Goal: Task Accomplishment & Management: Use online tool/utility

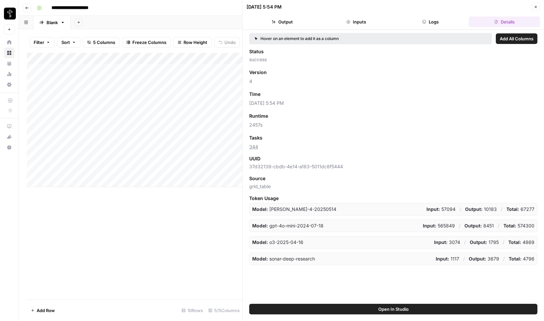
click at [541, 8] on header "[DATE] 5:54 PM Close Output Inputs Logs Details" at bounding box center [393, 15] width 301 height 30
click at [535, 7] on icon "button" at bounding box center [536, 7] width 4 height 4
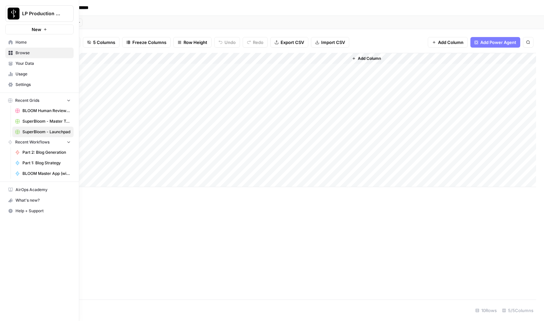
click at [18, 43] on span "Home" at bounding box center [43, 42] width 55 height 6
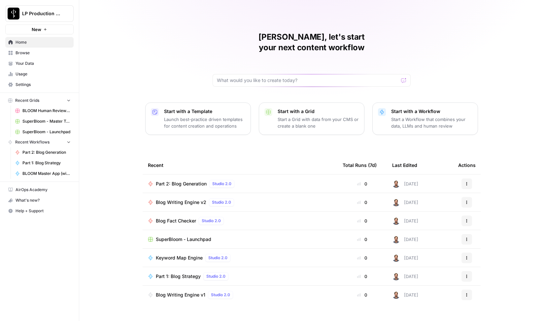
click at [23, 52] on span "Browse" at bounding box center [43, 53] width 55 height 6
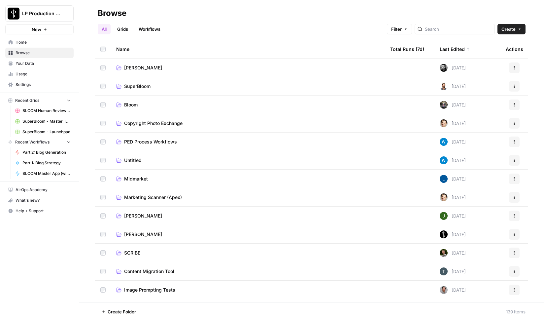
click at [126, 213] on span "[PERSON_NAME]" at bounding box center [143, 215] width 38 height 7
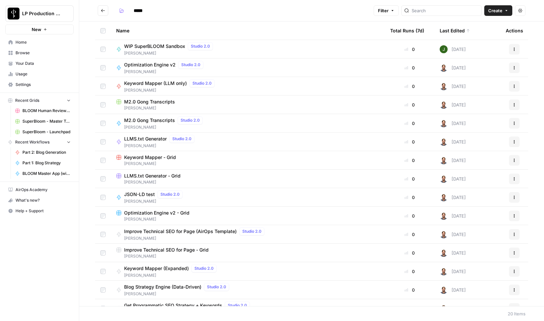
click at [31, 86] on span "Settings" at bounding box center [43, 85] width 55 height 6
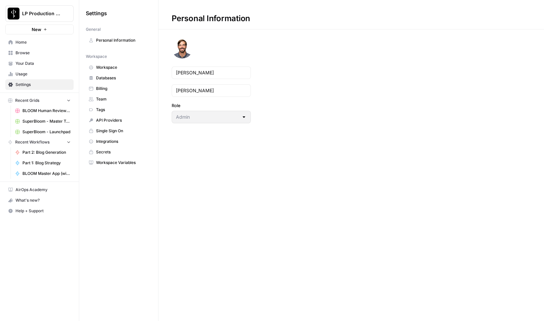
click at [119, 166] on link "Workspace Variables" at bounding box center [119, 162] width 66 height 11
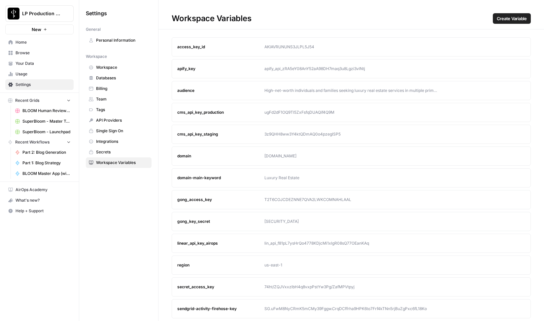
click at [98, 152] on span "Secrets" at bounding box center [122, 152] width 52 height 6
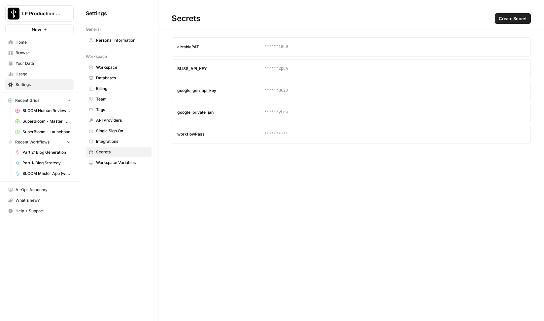
click at [102, 140] on span "Integrations" at bounding box center [122, 141] width 52 height 6
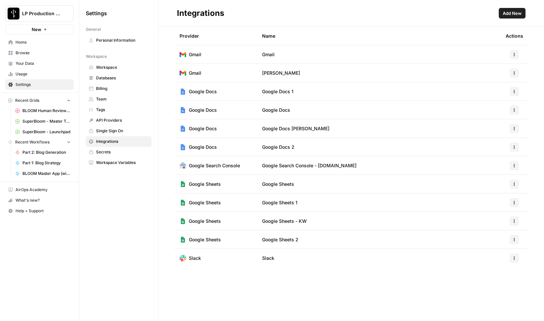
click at [107, 130] on span "Single Sign On" at bounding box center [122, 131] width 52 height 6
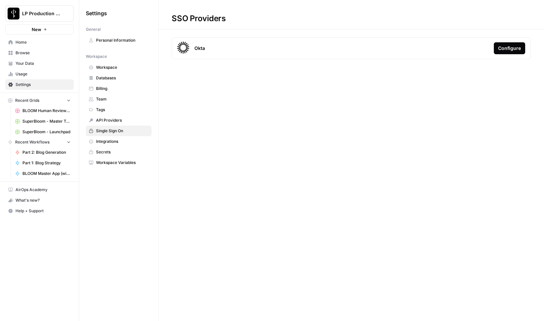
click at [107, 120] on span "API Providers" at bounding box center [122, 120] width 52 height 6
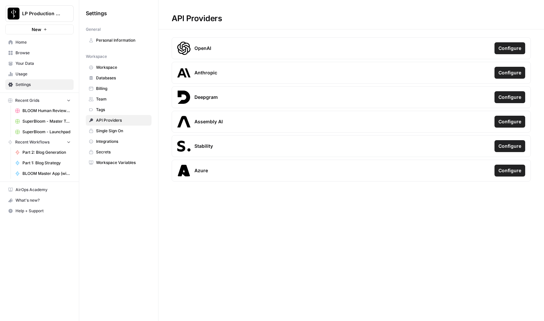
click at [108, 108] on span "Tags" at bounding box center [122, 110] width 52 height 6
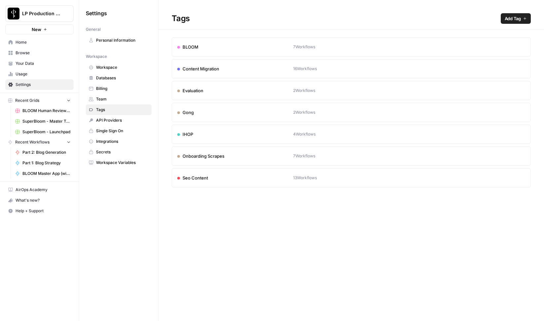
click at [108, 100] on span "Team" at bounding box center [122, 99] width 52 height 6
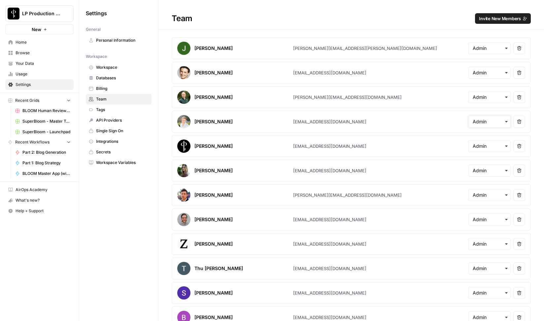
click at [486, 119] on input "text" at bounding box center [490, 121] width 34 height 7
click at [416, 18] on div "Team Invite New Members" at bounding box center [351, 18] width 386 height 11
click at [104, 90] on span "Billing" at bounding box center [122, 89] width 52 height 6
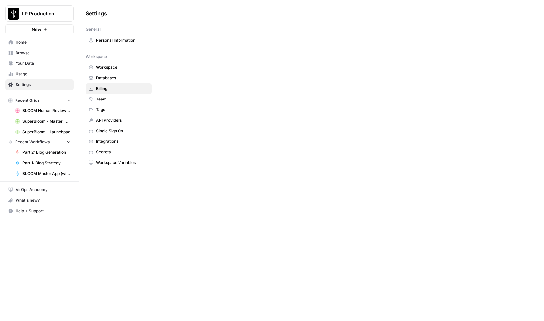
click at [110, 77] on span "Databases" at bounding box center [122, 78] width 52 height 6
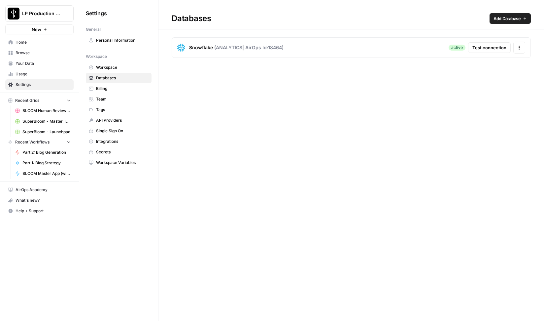
click at [111, 65] on span "Workspace" at bounding box center [122, 67] width 52 height 6
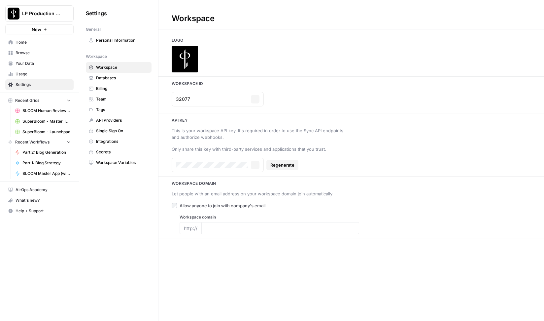
type input "[DOMAIN_NAME]"
click at [116, 41] on span "Personal Information" at bounding box center [122, 40] width 52 height 6
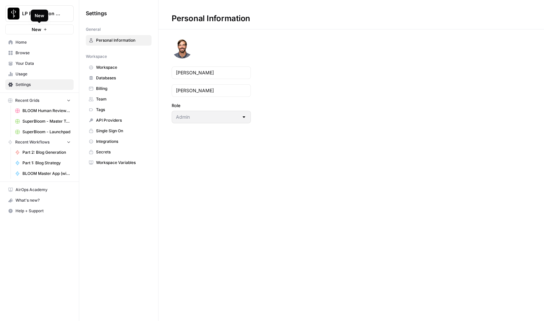
click at [49, 29] on button "New" at bounding box center [39, 29] width 68 height 10
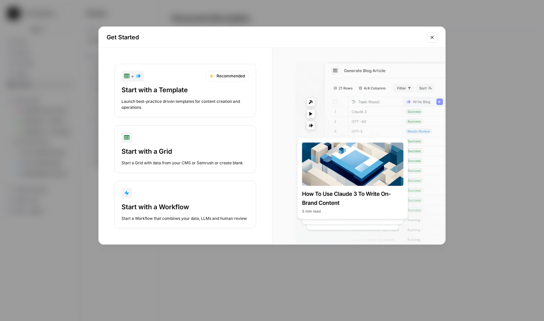
click at [432, 38] on icon "Close modal" at bounding box center [432, 37] width 5 height 5
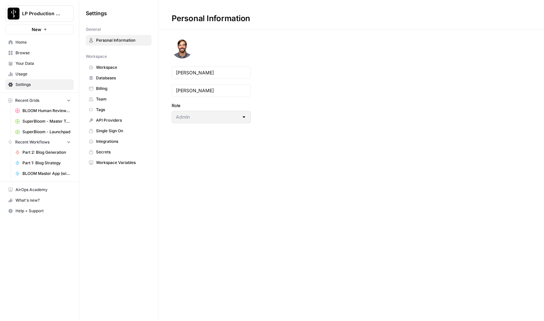
click at [26, 53] on span "Browse" at bounding box center [43, 53] width 55 height 6
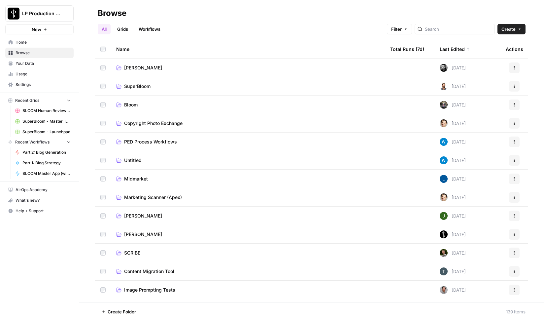
click at [130, 215] on span "[PERSON_NAME]" at bounding box center [143, 215] width 38 height 7
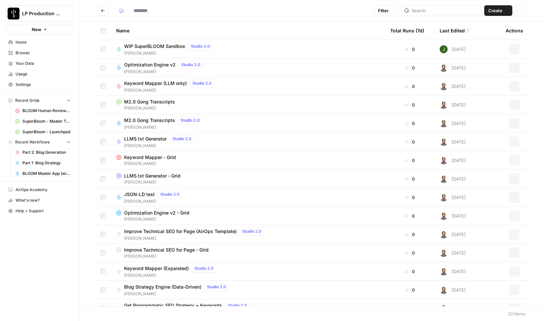
type input "*****"
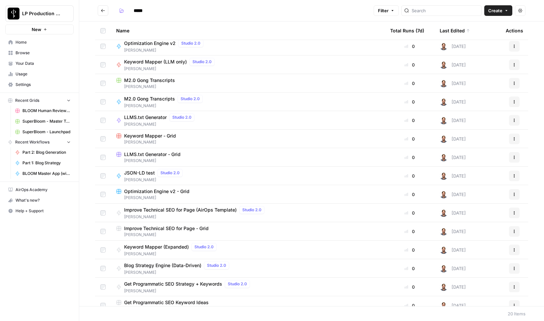
scroll to position [28, 0]
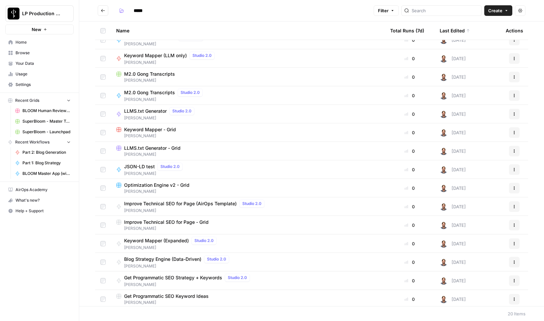
click at [153, 110] on span "LLMS.txt Generator" at bounding box center [145, 111] width 43 height 7
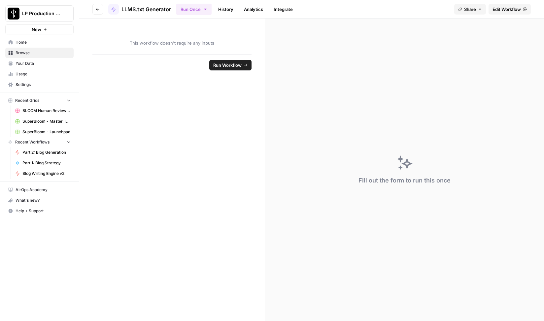
click at [507, 10] on span "Edit Workflow" at bounding box center [507, 9] width 28 height 7
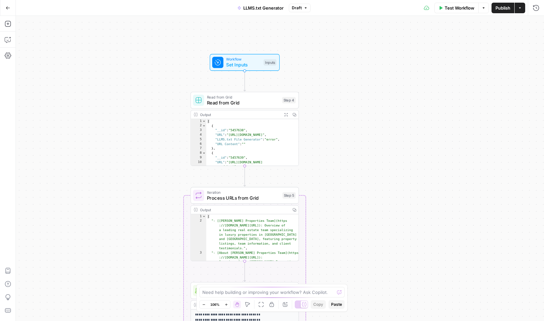
drag, startPoint x: 312, startPoint y: 162, endPoint x: 334, endPoint y: 240, distance: 80.7
click at [334, 240] on div "Workflow Set Inputs Inputs Read from Grid Read from Grid Step 4 Output Expand O…" at bounding box center [280, 168] width 528 height 305
click at [7, 10] on icon "button" at bounding box center [8, 8] width 5 height 5
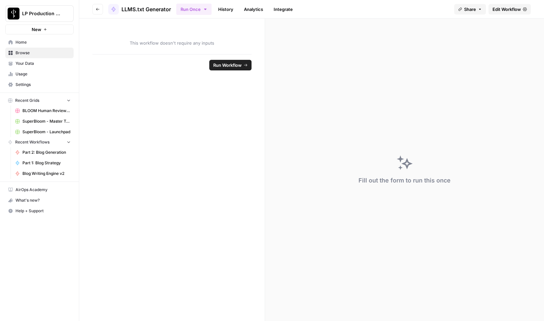
click at [99, 10] on icon "button" at bounding box center [98, 9] width 4 height 4
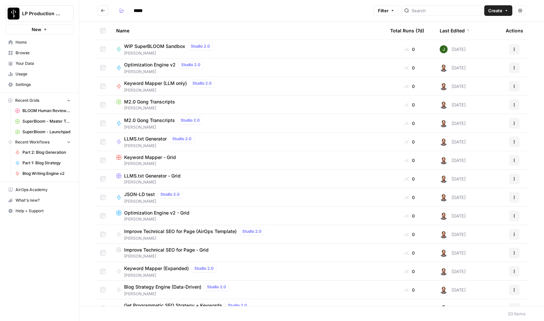
click at [101, 11] on icon "Go back" at bounding box center [103, 10] width 4 height 3
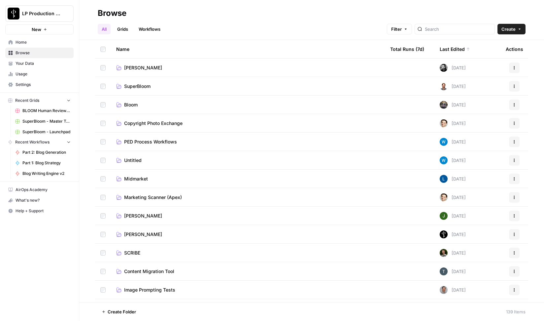
click at [137, 86] on span "SuperBloom" at bounding box center [137, 86] width 26 height 7
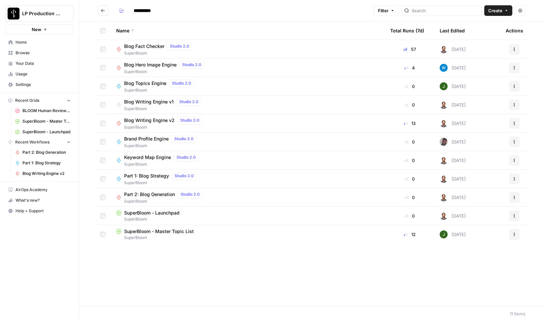
click at [147, 157] on span "Keyword Map Engine" at bounding box center [147, 157] width 47 height 7
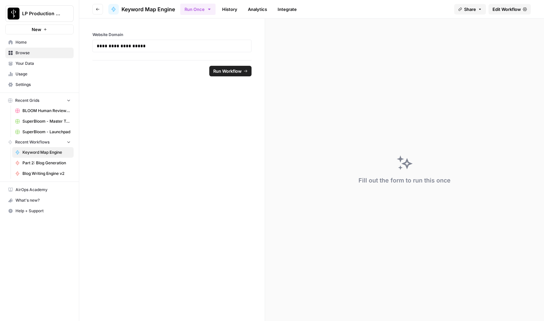
click at [506, 12] on span "Edit Workflow" at bounding box center [507, 9] width 28 height 7
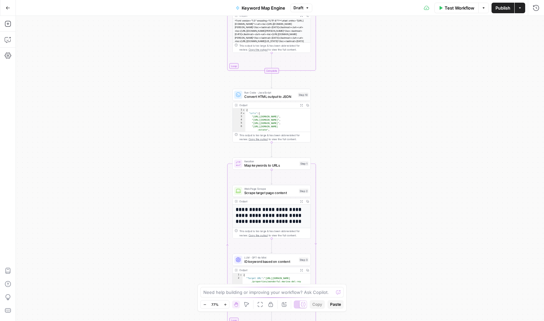
drag, startPoint x: 236, startPoint y: 217, endPoint x: 223, endPoint y: 56, distance: 161.3
click at [223, 56] on div "Workflow Set Inputs Inputs Web Page Scrape Extract URLs from sitemap index Step…" at bounding box center [280, 168] width 528 height 305
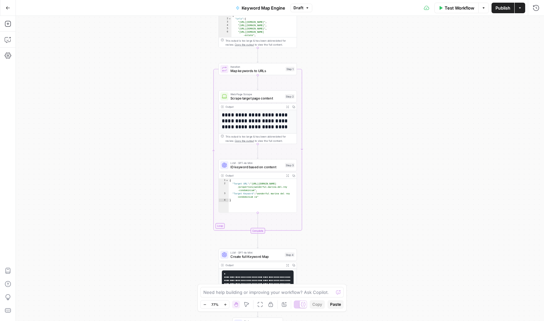
drag, startPoint x: 211, startPoint y: 187, endPoint x: 197, endPoint y: 92, distance: 95.4
click at [197, 92] on div "Workflow Set Inputs Inputs Web Page Scrape Extract URLs from sitemap index Step…" at bounding box center [280, 168] width 528 height 305
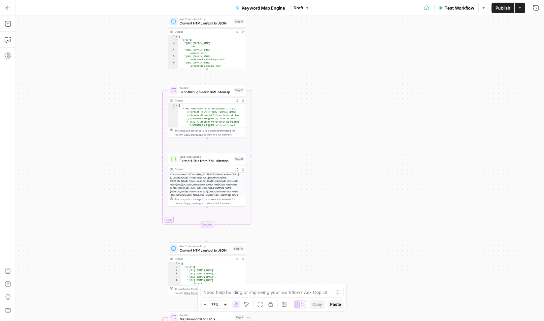
drag, startPoint x: 200, startPoint y: 60, endPoint x: 149, endPoint y: 308, distance: 253.1
click at [149, 308] on div "Workflow Set Inputs Inputs Web Page Scrape Extract URLs from sitemap index Step…" at bounding box center [280, 168] width 528 height 305
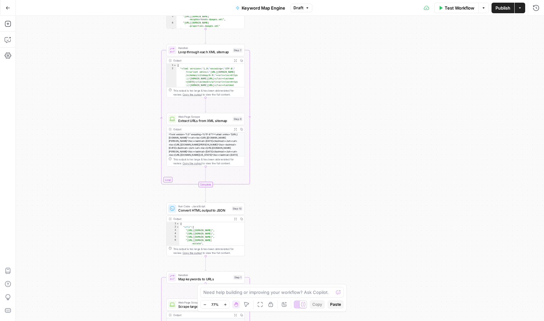
drag, startPoint x: 150, startPoint y: 122, endPoint x: 149, endPoint y: 82, distance: 40.0
click at [149, 82] on div "Workflow Set Inputs Inputs Web Page Scrape Extract URLs from sitemap index Step…" at bounding box center [280, 168] width 528 height 305
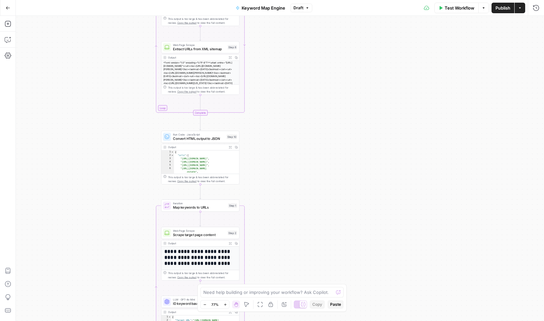
drag, startPoint x: 140, startPoint y: 202, endPoint x: 135, endPoint y: 131, distance: 71.8
click at [135, 131] on div "Workflow Set Inputs Inputs Web Page Scrape Extract URLs from sitemap index Step…" at bounding box center [280, 168] width 528 height 305
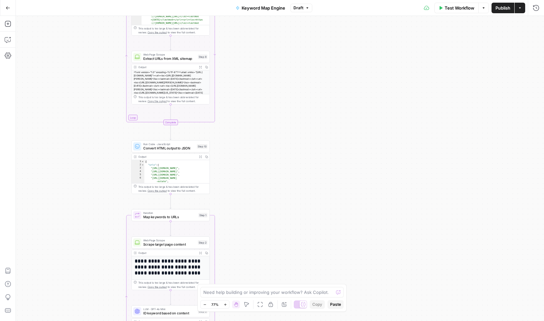
drag, startPoint x: 267, startPoint y: 169, endPoint x: 249, endPoint y: 197, distance: 33.6
click at [249, 197] on div "Workflow Set Inputs Inputs Web Page Scrape Extract URLs from sitemap index Step…" at bounding box center [280, 168] width 528 height 305
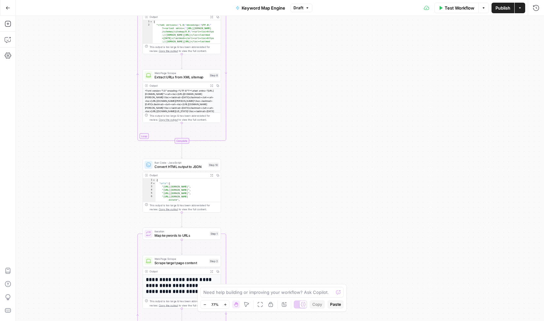
click at [248, 304] on icon "button" at bounding box center [246, 304] width 5 height 5
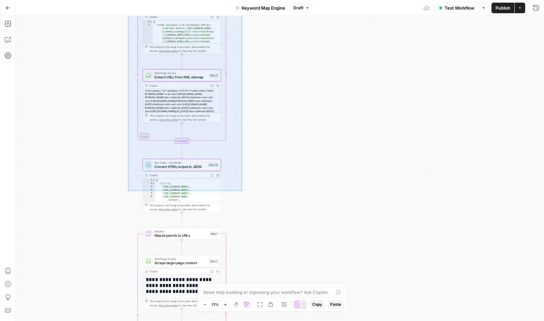
drag, startPoint x: 242, startPoint y: 191, endPoint x: 128, endPoint y: 0, distance: 221.7
click at [128, 16] on div "Workflow Set Inputs Inputs Web Page Scrape Extract URLs from sitemap index Step…" at bounding box center [280, 168] width 528 height 305
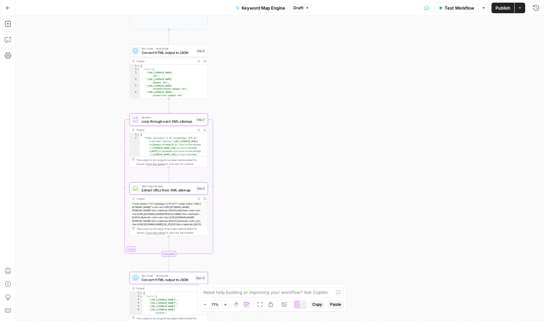
click at [206, 304] on icon "button" at bounding box center [205, 304] width 4 height 4
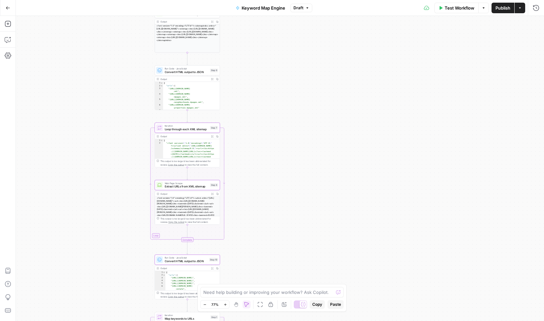
click at [206, 304] on icon "button" at bounding box center [205, 304] width 4 height 4
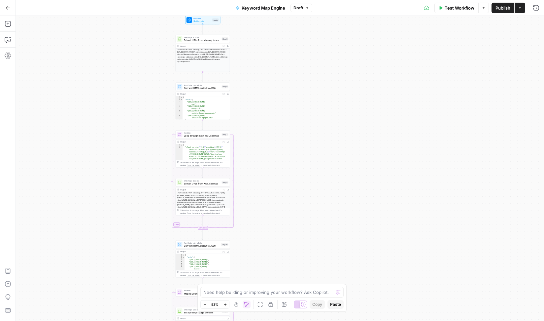
click at [251, 234] on div "Workflow Set Inputs Inputs Web Page Scrape Extract URLs from sitemap index Step…" at bounding box center [280, 168] width 528 height 305
click at [247, 305] on icon "button" at bounding box center [246, 303] width 5 height 5
click at [246, 306] on icon "button" at bounding box center [246, 304] width 5 height 5
click at [260, 226] on div "Workflow Set Inputs Inputs Web Page Scrape Extract URLs from sitemap index Step…" at bounding box center [280, 168] width 528 height 305
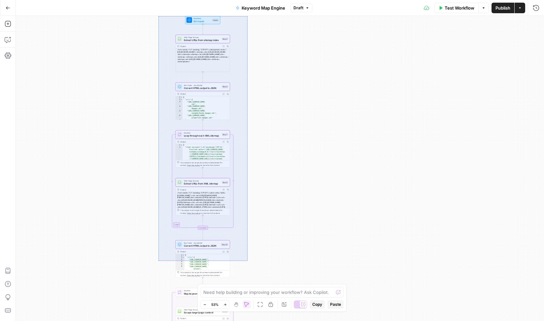
drag, startPoint x: 247, startPoint y: 260, endPoint x: 158, endPoint y: 16, distance: 259.8
click at [158, 16] on div "Workflow Set Inputs Inputs Web Page Scrape Extract URLs from sitemap index Step…" at bounding box center [280, 168] width 528 height 305
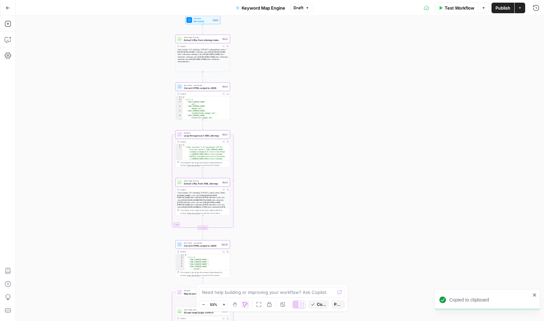
click at [7, 9] on icon "button" at bounding box center [8, 7] width 4 height 3
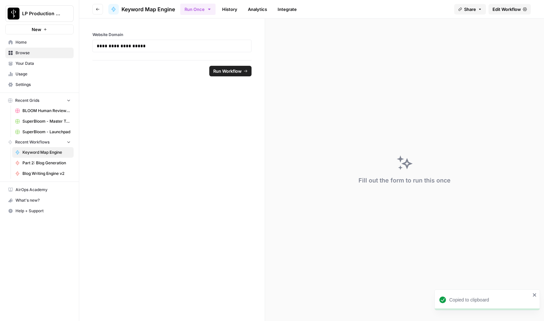
click at [7, 9] on button "LP Production Workloads" at bounding box center [39, 13] width 68 height 17
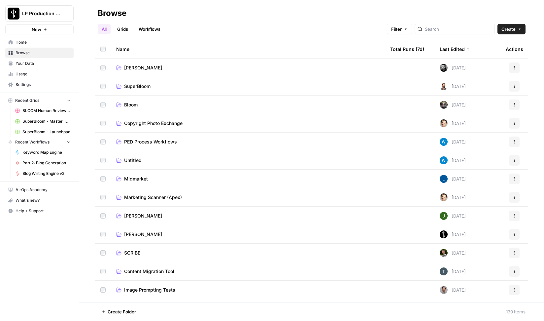
click at [131, 216] on span "[PERSON_NAME]" at bounding box center [143, 215] width 38 height 7
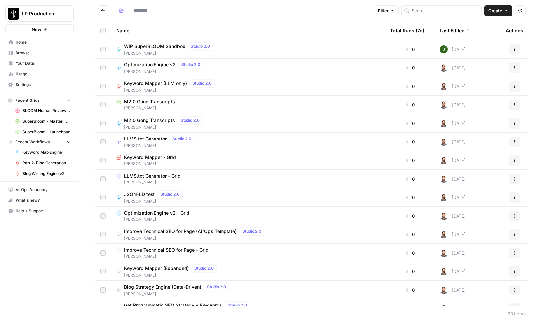
type input "*****"
click at [142, 177] on span "LLMS.txt Generator - Grid" at bounding box center [152, 175] width 56 height 7
type input "*****"
click at [137, 141] on span "LLMS.txt Generator" at bounding box center [145, 138] width 43 height 7
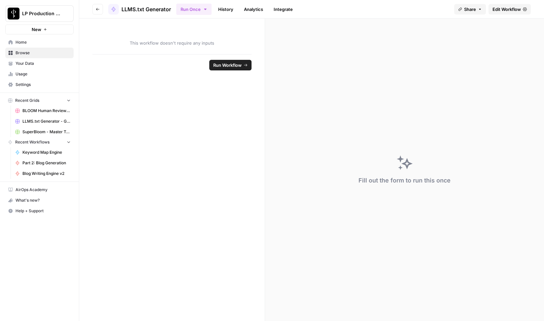
click at [509, 11] on span "Edit Workflow" at bounding box center [507, 9] width 28 height 7
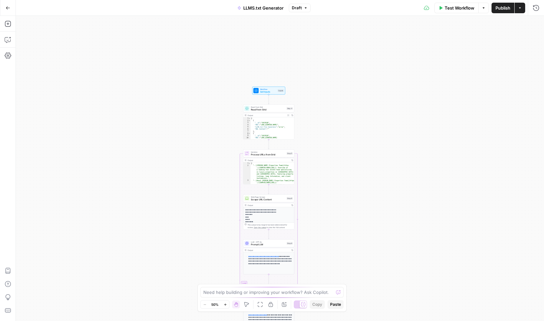
drag, startPoint x: 332, startPoint y: 92, endPoint x: 321, endPoint y: 165, distance: 73.5
click at [321, 165] on div "Workflow Set Inputs Inputs Read from Grid Read from Grid Step 4 Output Expand O…" at bounding box center [280, 168] width 528 height 305
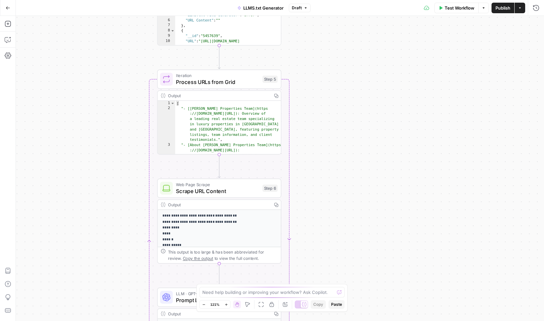
drag, startPoint x: 308, startPoint y: 87, endPoint x: 323, endPoint y: 38, distance: 51.7
click at [323, 38] on div "Workflow Set Inputs Inputs Read from Grid Read from Grid Step 4 Output Expand O…" at bounding box center [280, 168] width 528 height 305
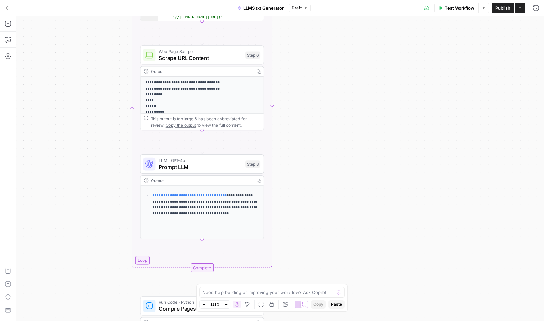
drag, startPoint x: 314, startPoint y: 206, endPoint x: 296, endPoint y: 73, distance: 134.2
click at [296, 73] on div "Workflow Set Inputs Inputs Read from Grid Read from Grid Step 4 Output Expand O…" at bounding box center [280, 168] width 528 height 305
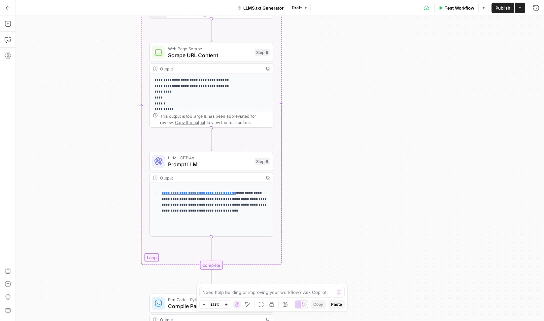
drag, startPoint x: 304, startPoint y: 192, endPoint x: 313, endPoint y: 190, distance: 9.6
click at [313, 190] on div "Workflow Set Inputs Inputs Read from Grid Read from Grid Step 4 Output Expand O…" at bounding box center [280, 168] width 528 height 305
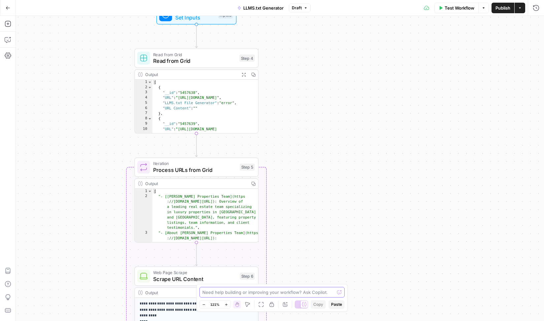
drag, startPoint x: 309, startPoint y: 92, endPoint x: 295, endPoint y: 316, distance: 224.3
click at [295, 316] on div "Workflow Set Inputs Inputs Read from Grid Read from Grid Step 4 Output Expand O…" at bounding box center [280, 168] width 528 height 305
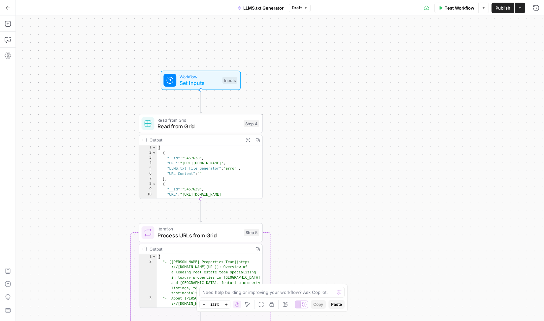
drag, startPoint x: 304, startPoint y: 170, endPoint x: 309, endPoint y: 225, distance: 55.7
click at [309, 225] on div "Workflow Set Inputs Inputs Read from Grid Read from Grid Step 4 Output Expand O…" at bounding box center [280, 168] width 528 height 305
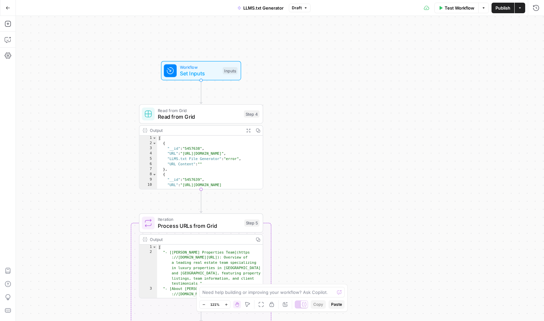
click at [303, 156] on div "Workflow Set Inputs Inputs Read from Grid Read from Grid Step 4 Output Expand O…" at bounding box center [280, 168] width 528 height 305
click at [201, 200] on icon "Edge from step_4 to step_5" at bounding box center [201, 200] width 2 height 23
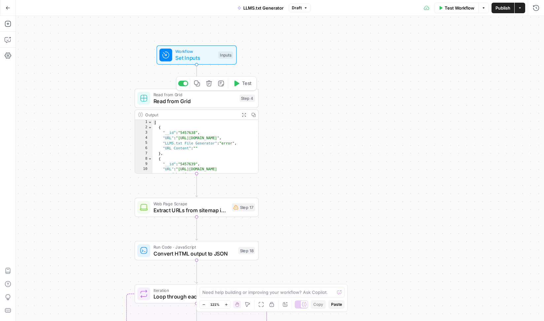
click at [208, 84] on icon "button" at bounding box center [209, 84] width 6 height 6
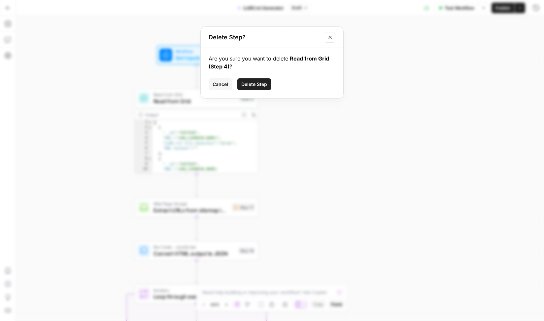
click at [256, 88] on button "Delete Step" at bounding box center [254, 84] width 34 height 12
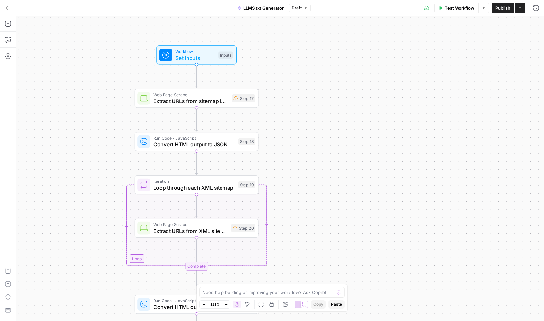
click at [191, 54] on span "Set Inputs" at bounding box center [195, 58] width 40 height 8
click at [172, 99] on span "Extract URLs from sitemap index" at bounding box center [191, 101] width 75 height 8
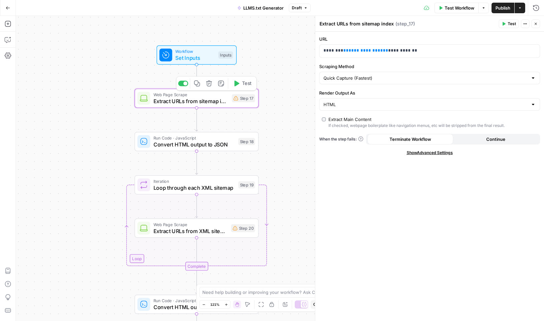
click at [188, 56] on span "Set Inputs" at bounding box center [195, 58] width 40 height 8
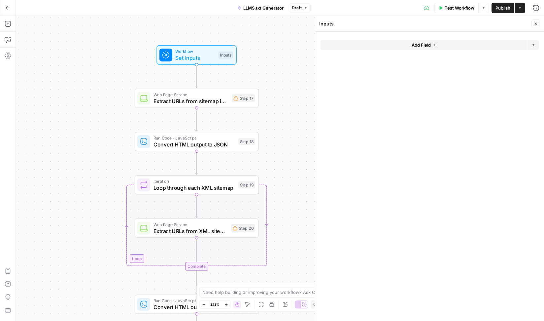
click at [380, 45] on button "Add Field" at bounding box center [424, 45] width 207 height 11
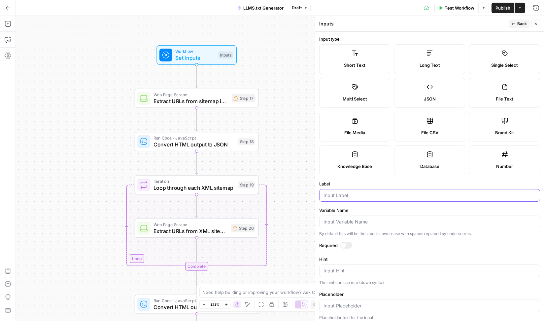
click at [354, 198] on input "Label" at bounding box center [430, 195] width 212 height 7
type input "Website Domain"
click at [346, 247] on div at bounding box center [346, 245] width 12 height 7
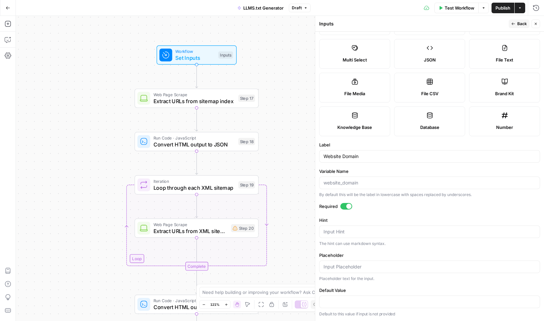
click at [520, 24] on span "Back" at bounding box center [522, 24] width 10 height 6
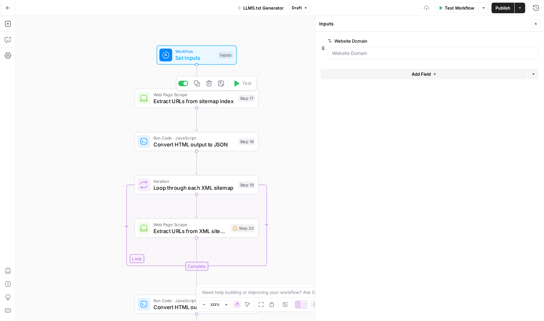
click at [177, 100] on span "Extract URLs from sitemap index" at bounding box center [195, 101] width 82 height 8
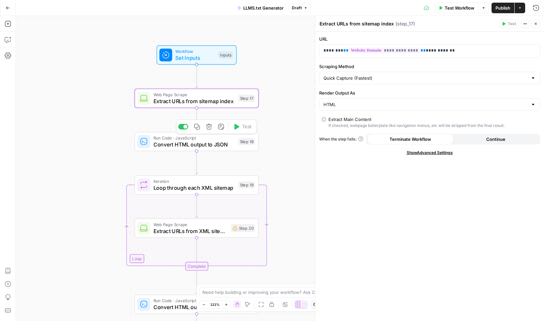
click at [186, 145] on span "Convert HTML output to JSON" at bounding box center [195, 144] width 82 height 8
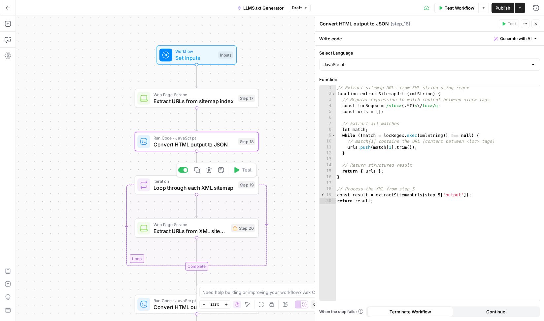
click at [210, 189] on span "Loop through each XML sitemap" at bounding box center [195, 188] width 82 height 8
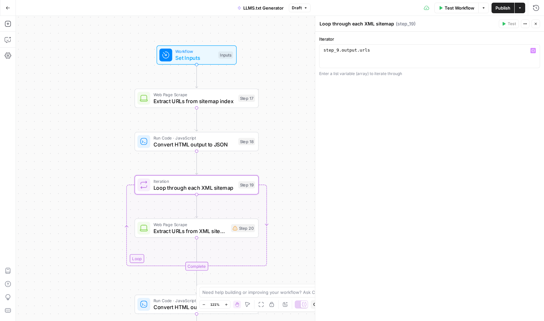
type textarea "**********"
click at [378, 51] on div "step_9 . output . urls" at bounding box center [429, 62] width 215 height 30
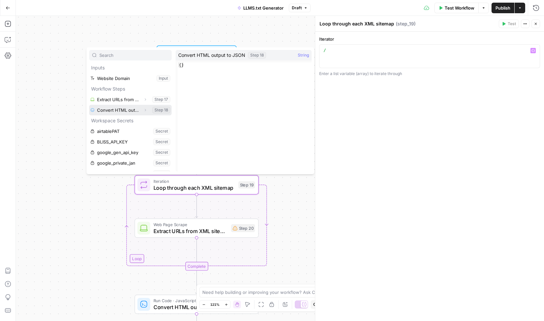
click at [110, 109] on button "Select variable Convert HTML output to JSON" at bounding box center [130, 110] width 83 height 11
type textarea "**********"
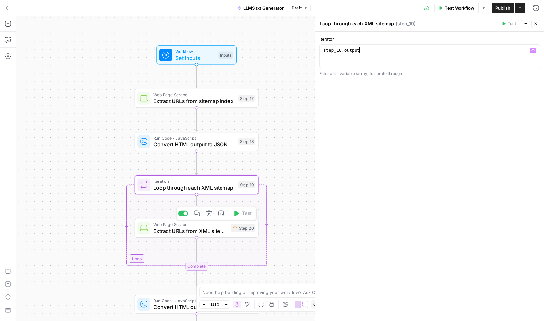
click at [179, 228] on span "Extract URLs from XML sitemap" at bounding box center [191, 230] width 75 height 8
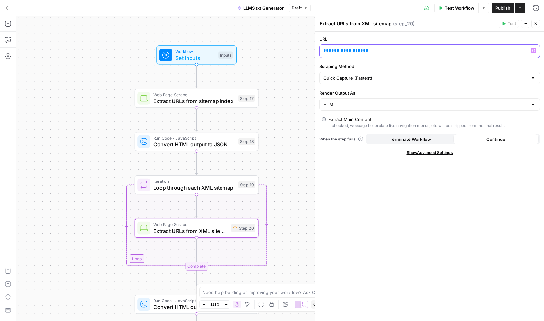
click at [371, 52] on p "**********" at bounding box center [425, 50] width 202 height 7
click at [411, 50] on p "**********" at bounding box center [425, 50] width 202 height 7
click at [198, 184] on span "Loop through each XML sitemap" at bounding box center [195, 188] width 82 height 8
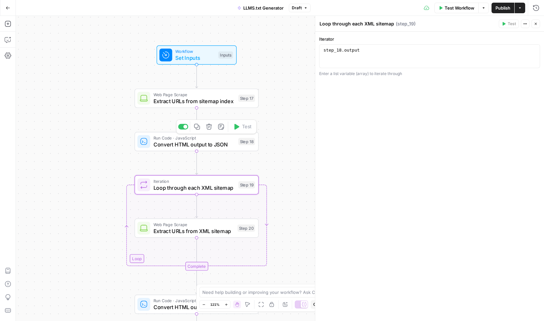
click at [192, 142] on span "Convert HTML output to JSON" at bounding box center [195, 144] width 82 height 8
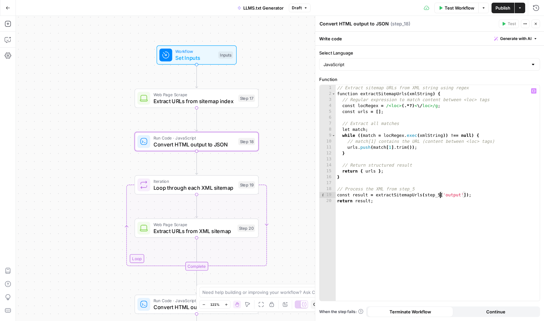
click at [439, 196] on div "// Extract sitemap URLs from XML string using regex function extractSitemapUrls…" at bounding box center [438, 198] width 204 height 227
click at [413, 203] on div "// Extract sitemap URLs from XML string using regex function extractSitemapUrls…" at bounding box center [438, 198] width 204 height 227
type textarea "**********"
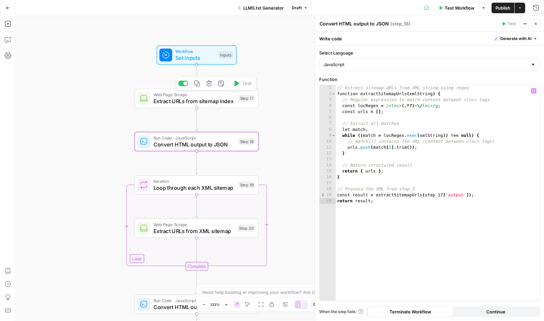
click at [185, 98] on span "Extract URLs from sitemap index" at bounding box center [195, 101] width 82 height 8
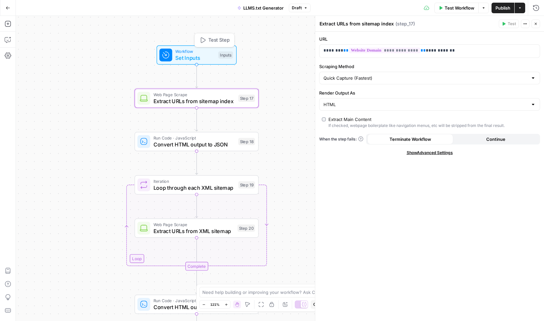
click at [189, 56] on span "Set Inputs" at bounding box center [195, 58] width 40 height 8
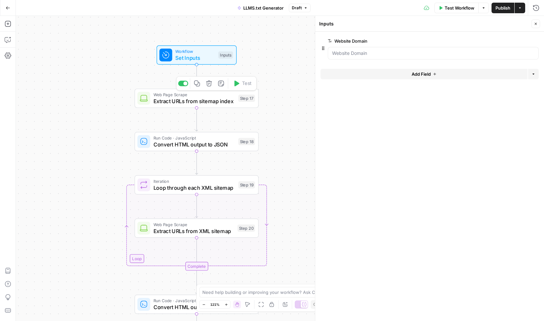
click at [173, 101] on span "Extract URLs from sitemap index" at bounding box center [195, 101] width 82 height 8
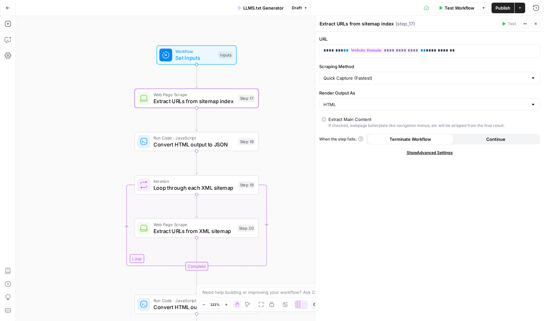
click at [173, 138] on span "Run Code · JavaScript" at bounding box center [195, 138] width 82 height 6
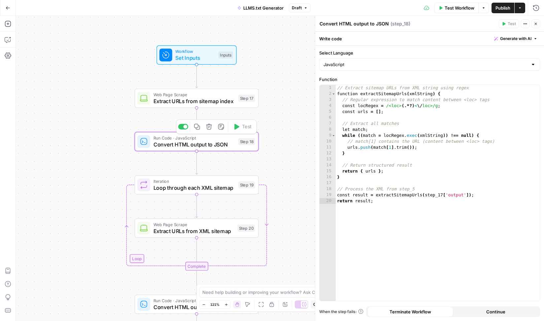
click at [173, 188] on span "Loop through each XML sitemap" at bounding box center [195, 188] width 82 height 8
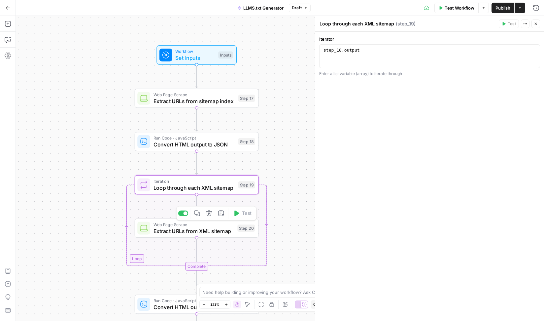
click at [188, 230] on span "Extract URLs from XML sitemap" at bounding box center [194, 230] width 81 height 8
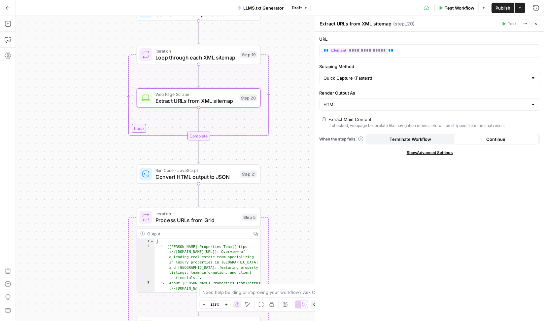
click at [198, 173] on span "Convert HTML output to JSON" at bounding box center [197, 177] width 82 height 8
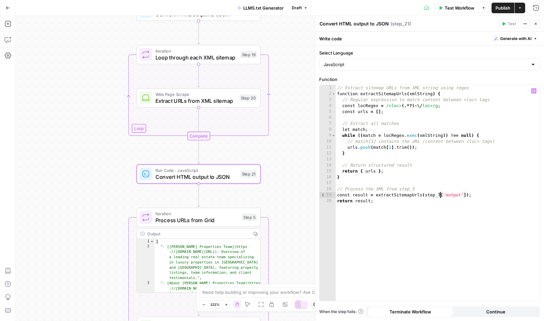
click at [439, 195] on div "// Extract sitemap URLs from XML string using regex function extractSitemapUrls…" at bounding box center [438, 198] width 204 height 227
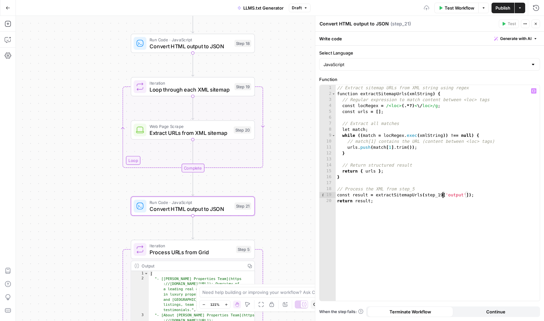
scroll to position [0, 8]
click at [403, 203] on div "// Extract sitemap URLs from XML string using regex function extractSitemapUrls…" at bounding box center [438, 198] width 204 height 227
type textarea "**********"
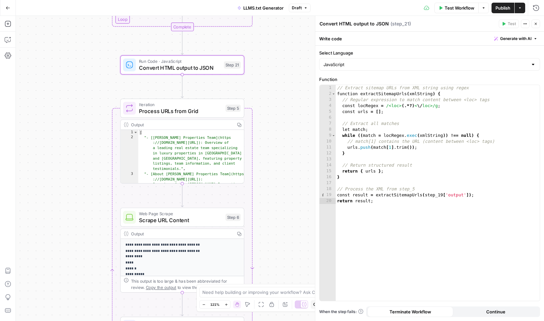
drag, startPoint x: 281, startPoint y: 233, endPoint x: 270, endPoint y: 92, distance: 141.4
click at [270, 92] on div "Workflow Set Inputs Inputs Web Page Scrape Extract URLs from sitemap index Step…" at bounding box center [280, 168] width 528 height 305
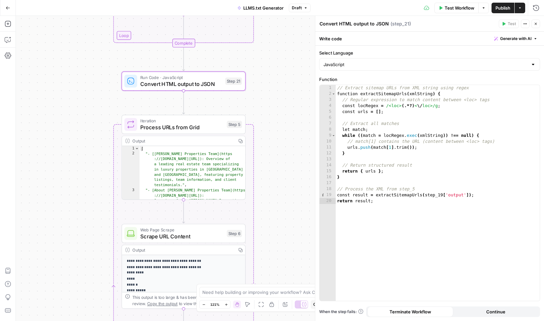
drag, startPoint x: 280, startPoint y: 176, endPoint x: 282, endPoint y: 192, distance: 16.2
click at [282, 192] on div "Workflow Set Inputs Inputs Web Page Scrape Extract URLs from sitemap index Step…" at bounding box center [280, 168] width 528 height 305
click at [9, 6] on icon "button" at bounding box center [8, 8] width 5 height 5
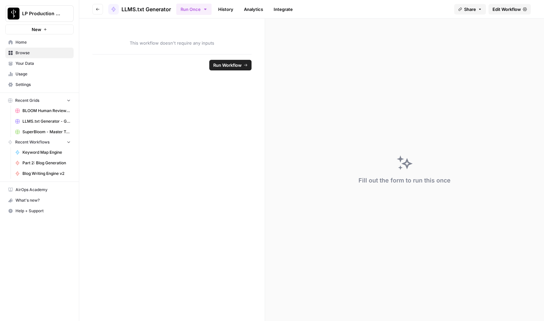
click at [99, 13] on button "Go back" at bounding box center [97, 9] width 11 height 11
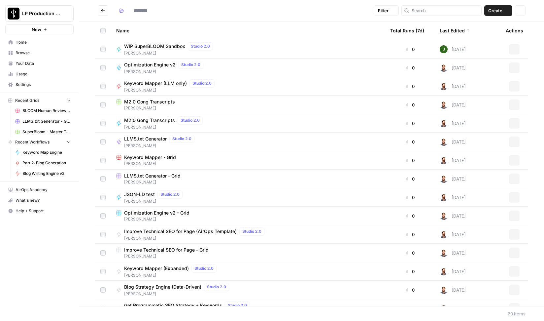
type input "*****"
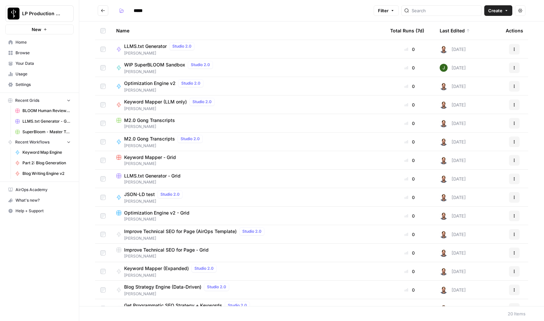
click at [99, 13] on button "Go back" at bounding box center [103, 10] width 11 height 11
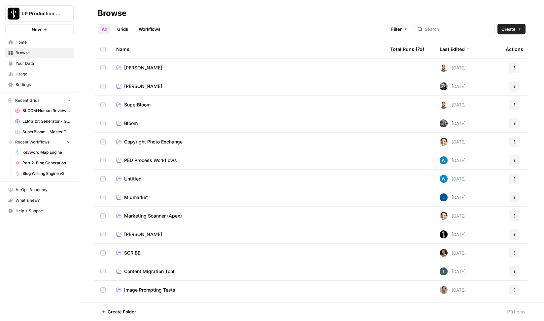
click at [134, 105] on span "SuperBloom" at bounding box center [137, 104] width 26 height 7
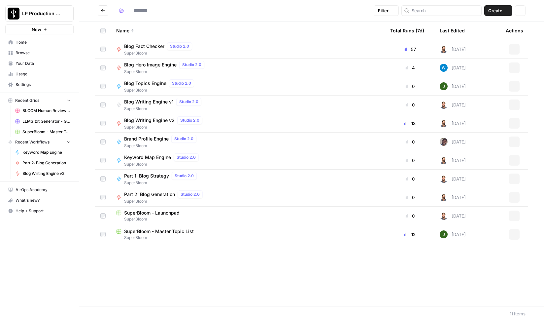
type input "**********"
click at [142, 158] on span "Keyword Map Engine" at bounding box center [147, 157] width 47 height 7
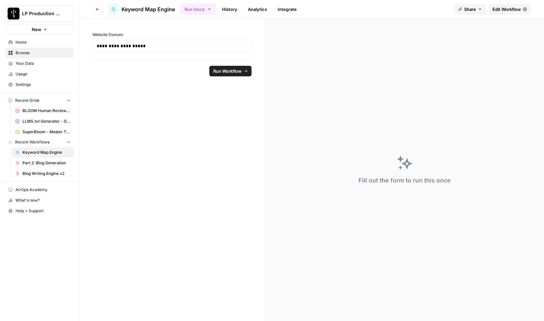
click at [509, 11] on span "Edit Workflow" at bounding box center [507, 9] width 28 height 7
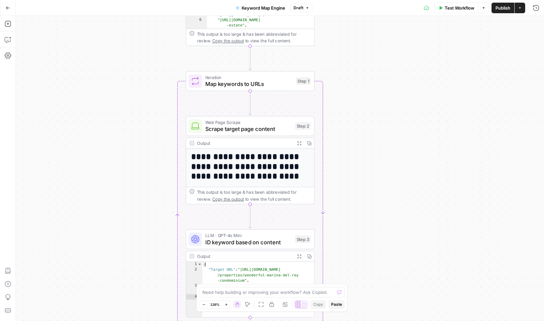
click at [248, 304] on icon "button" at bounding box center [247, 304] width 5 height 5
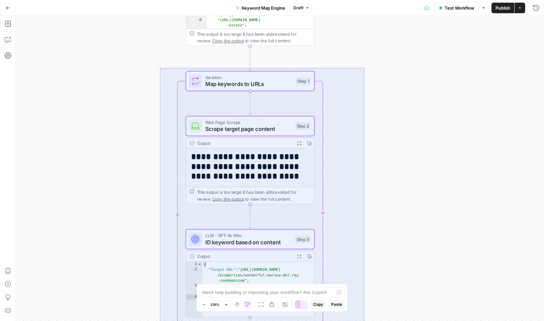
drag, startPoint x: 160, startPoint y: 68, endPoint x: 364, endPoint y: 327, distance: 330.3
click at [364, 320] on div "Workflow Set Inputs Inputs Web Page Scrape Extract URLs from sitemap index Step…" at bounding box center [280, 168] width 528 height 305
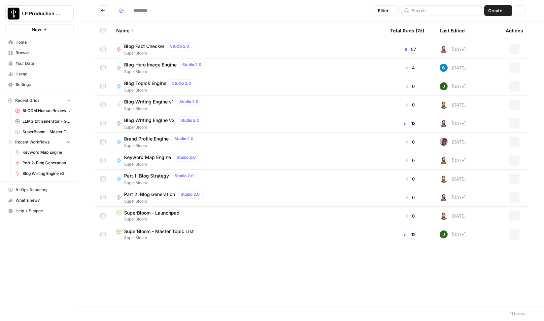
type input "**********"
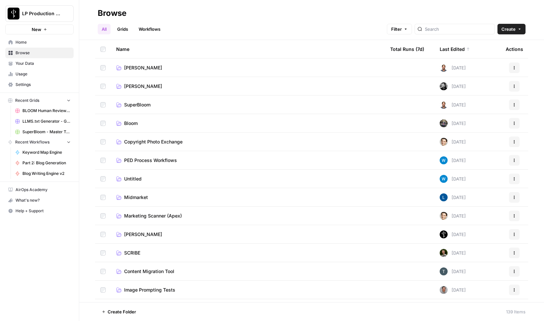
click at [129, 69] on span "[PERSON_NAME]" at bounding box center [143, 67] width 38 height 7
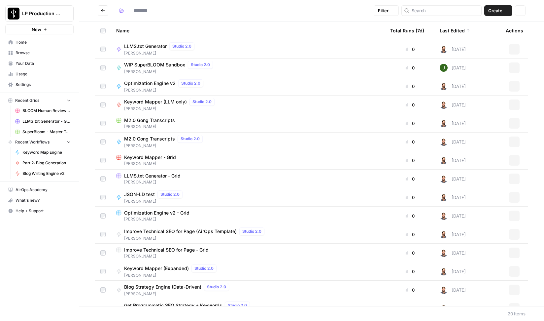
type input "*****"
click at [148, 47] on span "LLMS.txt Generator" at bounding box center [145, 46] width 43 height 7
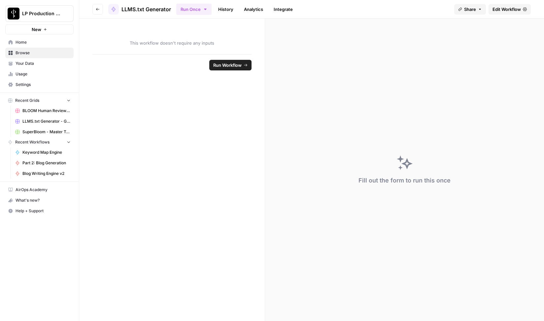
click at [509, 9] on span "Edit Workflow" at bounding box center [507, 9] width 28 height 7
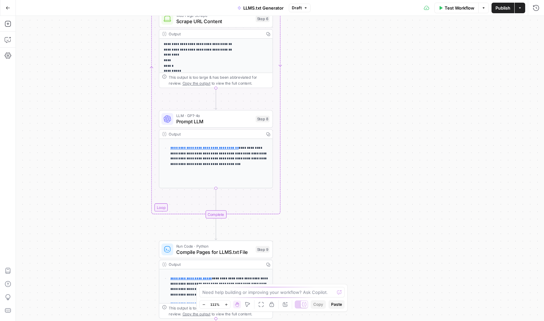
drag, startPoint x: 310, startPoint y: 219, endPoint x: 312, endPoint y: 121, distance: 98.4
click at [312, 121] on div "Workflow Set Inputs Inputs Web Page Scrape Extract URLs from sitemap index Step…" at bounding box center [280, 168] width 528 height 305
click at [206, 121] on span "Prompt LLM" at bounding box center [215, 121] width 77 height 7
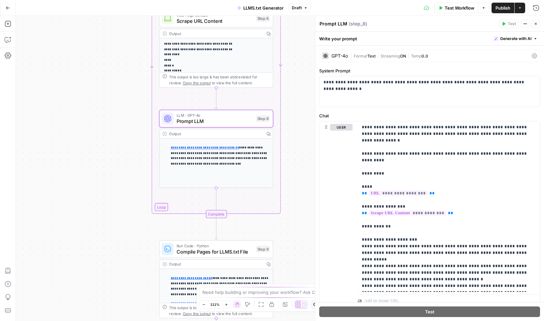
click at [308, 123] on div "Workflow Set Inputs Inputs Web Page Scrape Extract URLs from sitemap index Step…" at bounding box center [280, 168] width 528 height 305
click at [537, 25] on icon "button" at bounding box center [536, 24] width 4 height 4
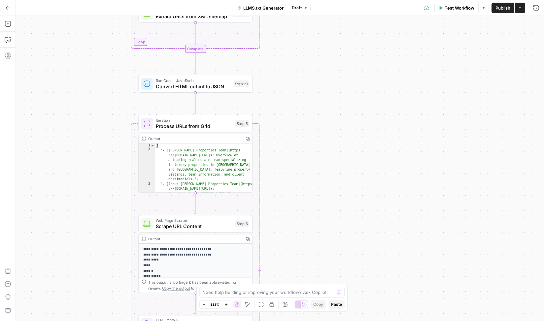
drag, startPoint x: 326, startPoint y: 74, endPoint x: 305, endPoint y: 279, distance: 206.1
click at [305, 279] on div "Workflow Set Inputs Inputs Web Page Scrape Extract URLs from sitemap index Step…" at bounding box center [280, 168] width 528 height 305
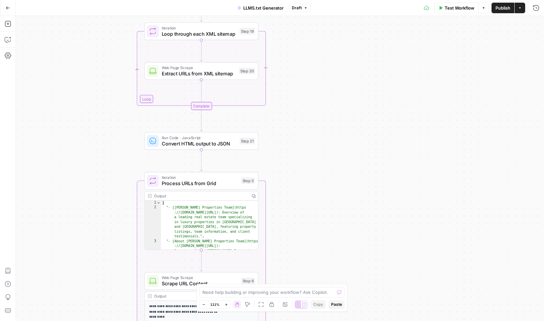
drag, startPoint x: 301, startPoint y: 110, endPoint x: 308, endPoint y: 171, distance: 60.9
click at [308, 171] on div "Workflow Set Inputs Inputs Web Page Scrape Extract URLs from sitemap index Step…" at bounding box center [280, 168] width 528 height 305
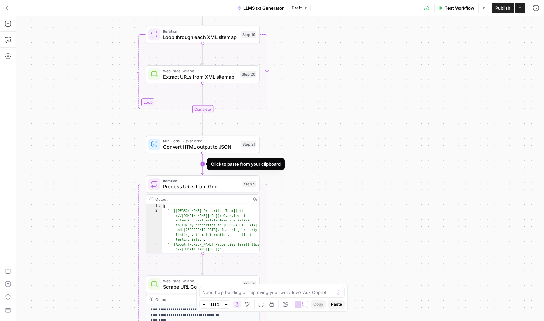
click at [202, 164] on icon "Edge from step_21 to step_5" at bounding box center [203, 163] width 2 height 21
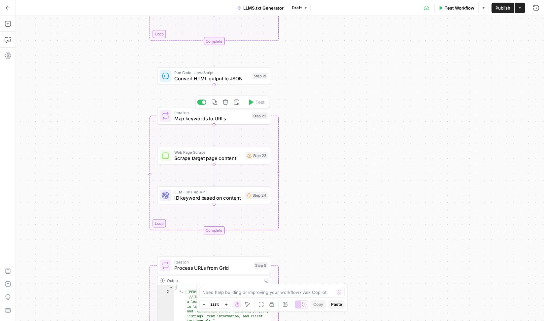
click at [200, 117] on span "Map keywords to URLs" at bounding box center [211, 118] width 74 height 7
click at [341, 51] on div "step_10 . output . urls" at bounding box center [429, 62] width 215 height 30
type textarea "**********"
click at [386, 116] on div "**********" at bounding box center [429, 176] width 229 height 289
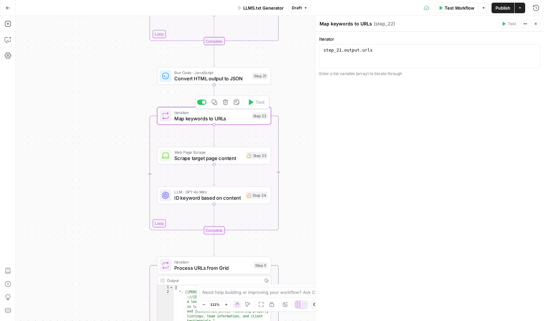
click at [217, 153] on span "Web Page Scrape" at bounding box center [208, 152] width 68 height 6
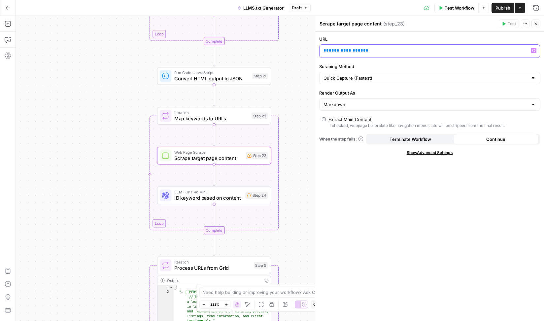
click at [339, 51] on span "**********" at bounding box center [346, 50] width 34 height 4
click at [188, 198] on span "ID keyword based on content" at bounding box center [208, 197] width 68 height 7
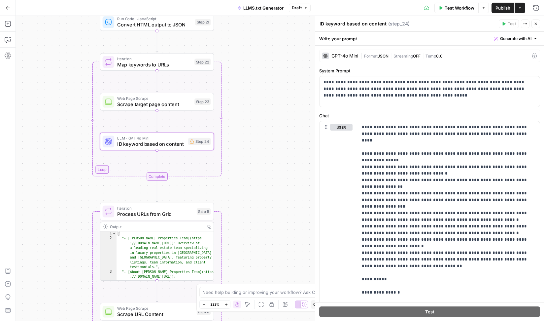
drag, startPoint x: 298, startPoint y: 183, endPoint x: 241, endPoint y: 129, distance: 78.5
click at [241, 129] on div "Workflow Set Inputs Inputs Web Page Scrape Extract URLs from sitemap index Step…" at bounding box center [280, 168] width 528 height 305
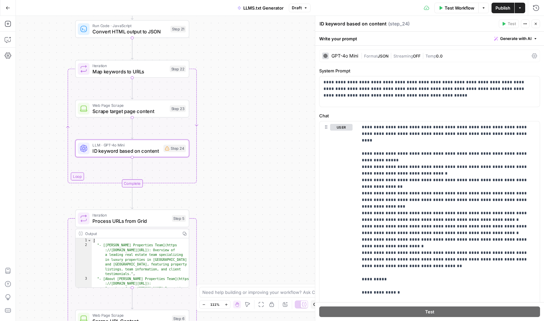
click at [142, 113] on span "Scrape target page content" at bounding box center [129, 110] width 74 height 7
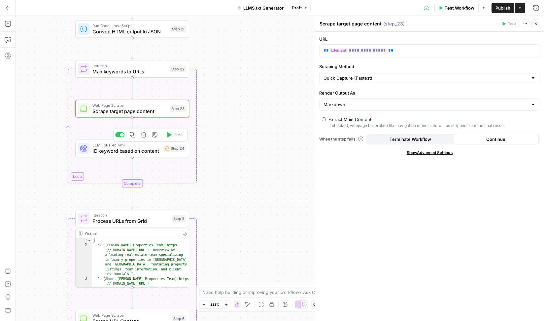
click at [113, 149] on span "ID keyword based on content" at bounding box center [126, 150] width 68 height 7
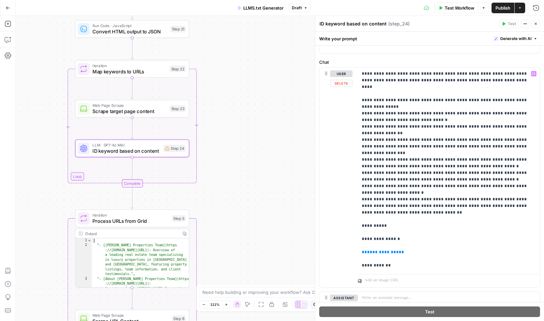
scroll to position [0, 0]
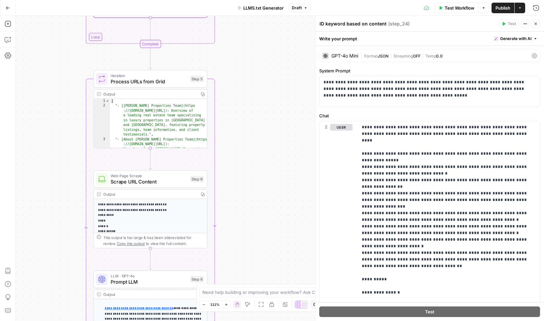
drag, startPoint x: 241, startPoint y: 217, endPoint x: 260, endPoint y: 78, distance: 140.5
click at [260, 78] on div "Workflow Set Inputs Inputs Web Page Scrape Extract URLs from sitemap index Step…" at bounding box center [280, 168] width 528 height 305
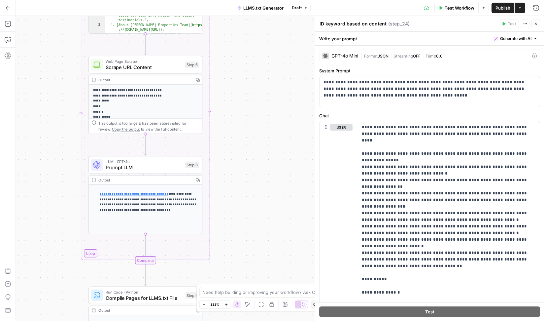
drag, startPoint x: 252, startPoint y: 213, endPoint x: 247, endPoint y: 99, distance: 114.3
click at [247, 99] on div "Workflow Set Inputs Inputs Web Page Scrape Extract URLs from sitemap index Step…" at bounding box center [280, 168] width 528 height 305
click at [128, 168] on span "Prompt LLM" at bounding box center [144, 166] width 77 height 7
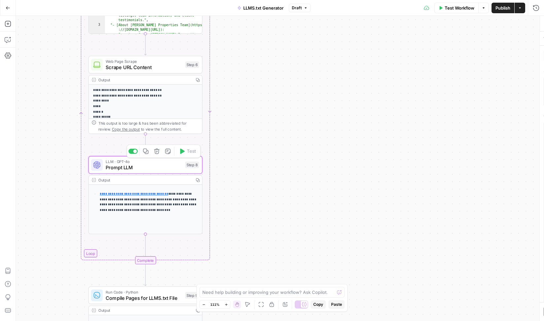
type textarea "Prompt LLM"
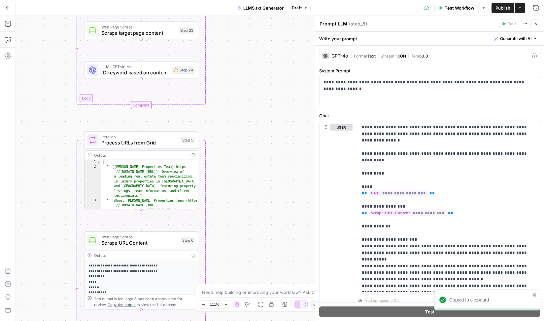
drag, startPoint x: 234, startPoint y: 80, endPoint x: 230, endPoint y: 255, distance: 175.4
click at [230, 255] on div "Workflow Set Inputs Inputs Web Page Scrape Extract URLs from sitemap index Step…" at bounding box center [280, 168] width 528 height 305
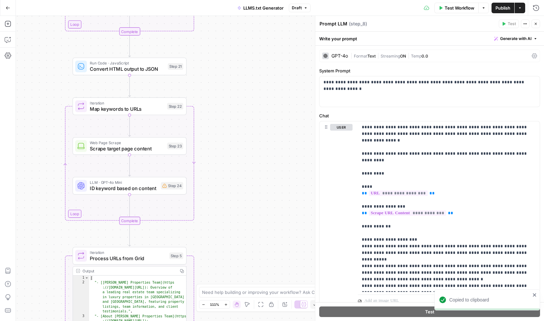
drag, startPoint x: 239, startPoint y: 70, endPoint x: 227, endPoint y: 186, distance: 116.1
click at [227, 186] on div "Workflow Set Inputs Inputs Web Page Scrape Extract URLs from sitemap index Step…" at bounding box center [280, 168] width 528 height 305
click at [116, 187] on span "ID keyword based on content" at bounding box center [124, 188] width 68 height 7
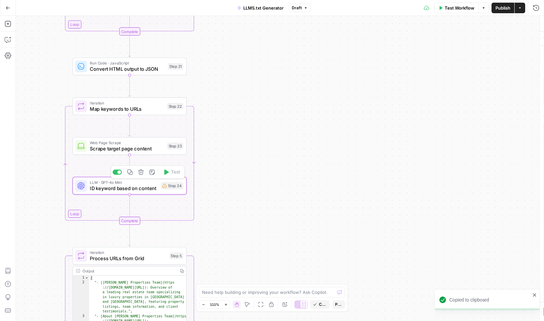
type textarea "ID keyword based on content"
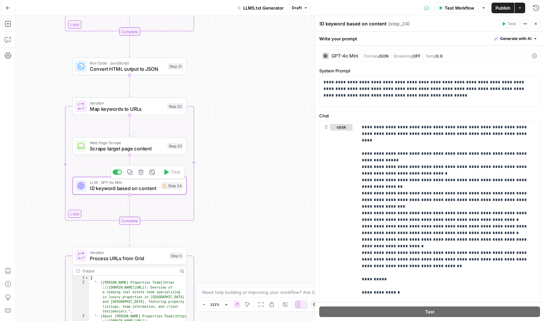
click at [139, 174] on icon "button" at bounding box center [141, 172] width 6 height 6
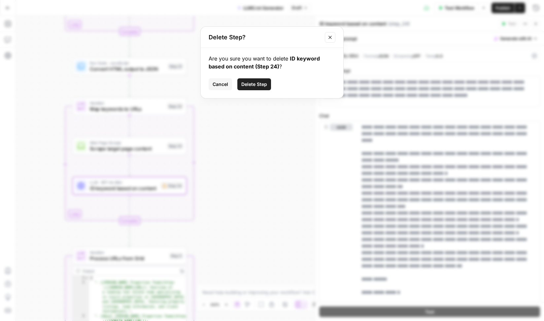
click at [258, 85] on span "Delete Step" at bounding box center [254, 84] width 26 height 7
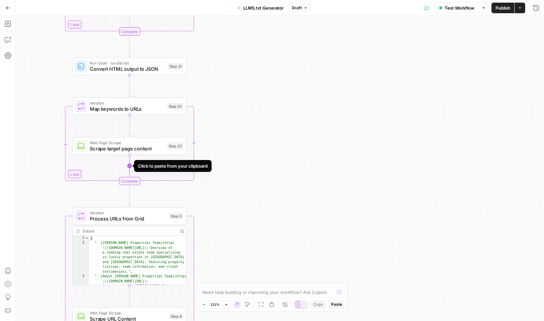
click at [130, 166] on icon "Edge from step_23 to step_22-iteration-end" at bounding box center [130, 167] width 0 height 24
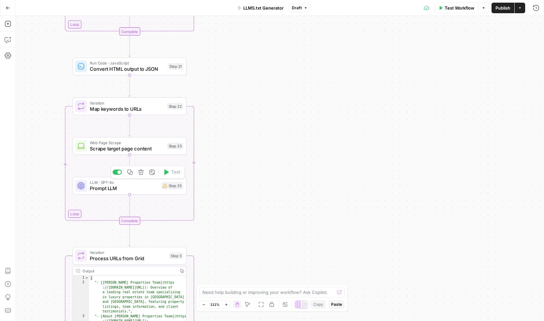
click at [113, 186] on span "Prompt LLM" at bounding box center [124, 188] width 68 height 7
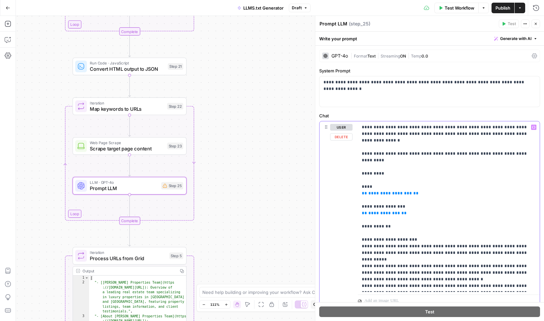
click at [378, 191] on span "**********" at bounding box center [390, 193] width 44 height 4
click at [379, 211] on span "**********" at bounding box center [384, 213] width 32 height 4
click at [438, 181] on p "**********" at bounding box center [449, 206] width 174 height 165
click at [469, 179] on p "**********" at bounding box center [449, 206] width 174 height 165
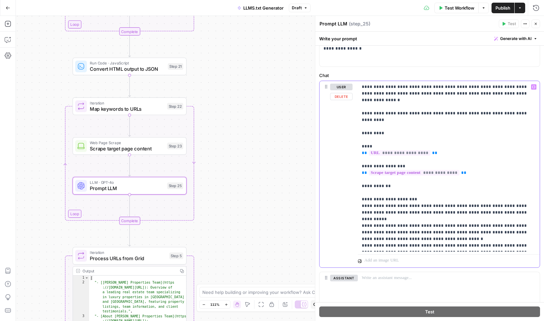
scroll to position [40, 0]
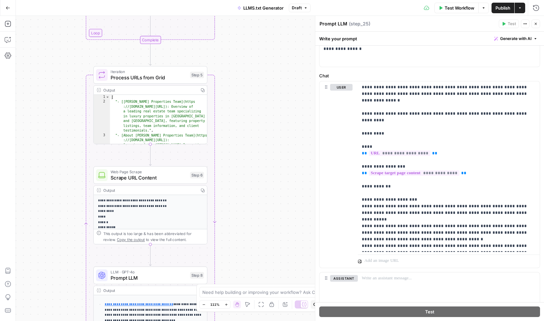
drag, startPoint x: 227, startPoint y: 256, endPoint x: 248, endPoint y: 75, distance: 181.8
click at [248, 75] on div "Workflow Set Inputs Inputs Web Page Scrape Extract URLs from sitemap index Step…" at bounding box center [280, 168] width 528 height 305
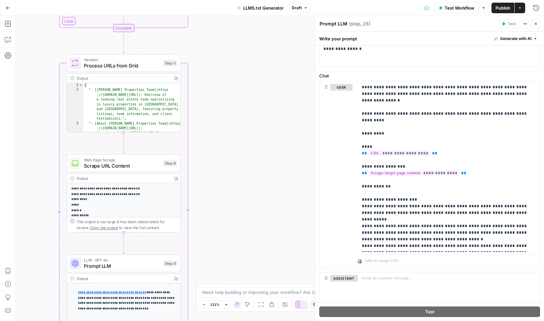
drag, startPoint x: 242, startPoint y: 188, endPoint x: 215, endPoint y: 176, distance: 29.3
click at [215, 176] on div "Workflow Set Inputs Inputs Web Page Scrape Extract URLs from sitemap index Step…" at bounding box center [280, 168] width 528 height 305
click at [135, 52] on icon "button" at bounding box center [134, 49] width 5 height 5
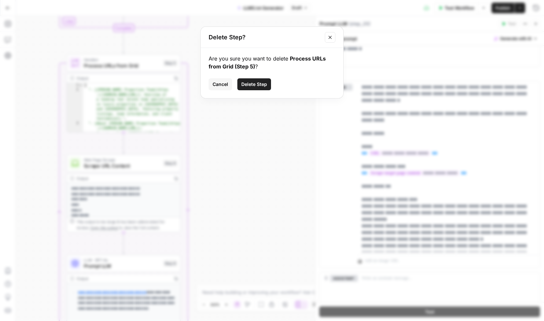
click at [253, 83] on span "Delete Step" at bounding box center [254, 84] width 26 height 7
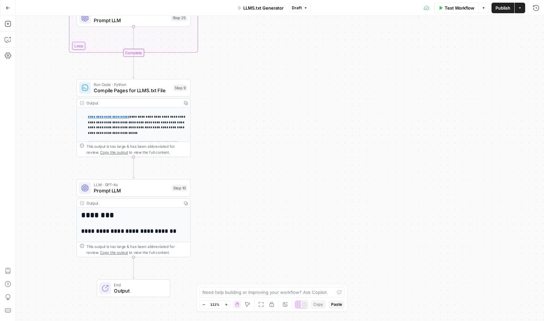
drag, startPoint x: 217, startPoint y: 176, endPoint x: 227, endPoint y: 201, distance: 27.1
click at [227, 201] on div "**********" at bounding box center [280, 168] width 528 height 305
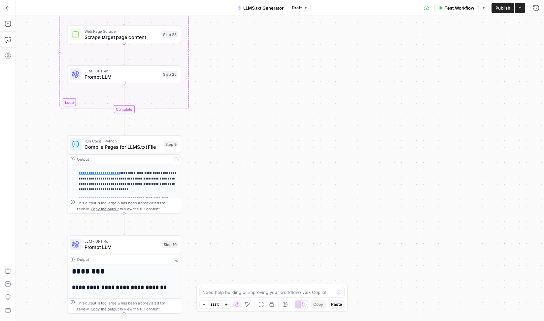
click at [123, 76] on span "Prompt LLM" at bounding box center [122, 76] width 74 height 7
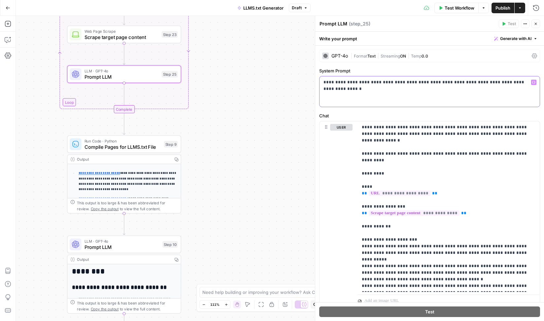
click at [362, 82] on p "**********" at bounding box center [430, 82] width 212 height 7
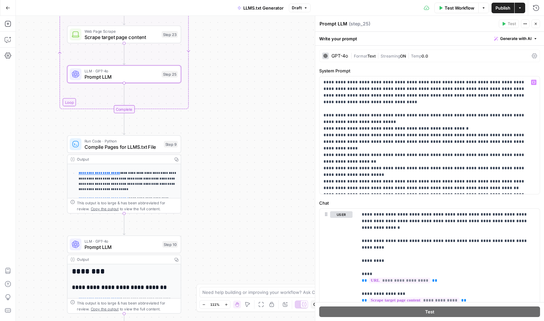
click at [342, 57] on div "GPT-4o" at bounding box center [339, 55] width 17 height 5
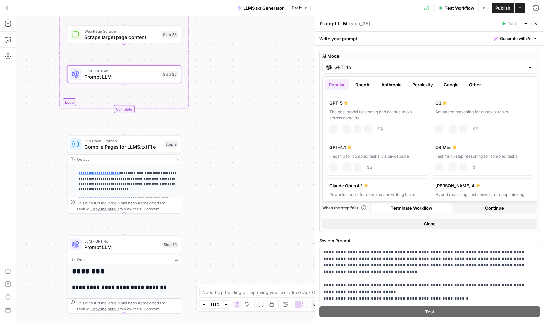
click at [365, 69] on input "GPT-4o" at bounding box center [429, 67] width 191 height 7
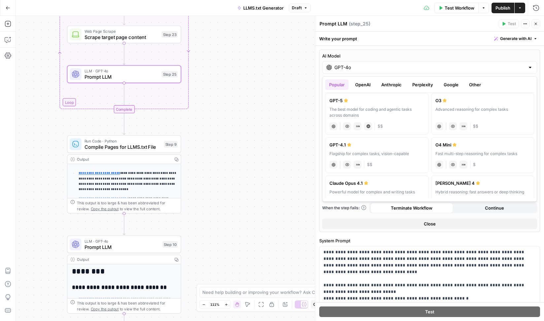
scroll to position [0, 0]
click at [367, 83] on button "OpenAI" at bounding box center [362, 84] width 23 height 11
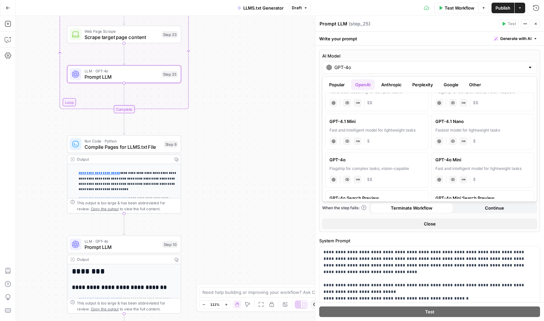
scroll to position [104, 0]
click at [470, 127] on div "Fastest model for lightweight tasks" at bounding box center [482, 129] width 95 height 6
type input "GPT-4.1 Nano"
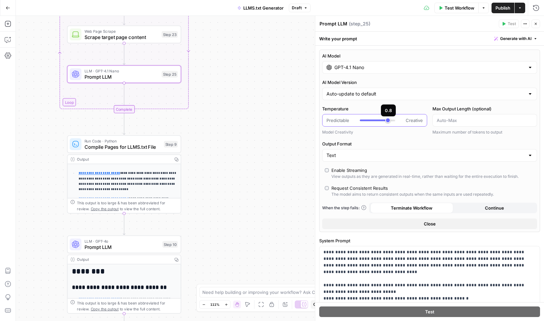
type input "***"
drag, startPoint x: 360, startPoint y: 121, endPoint x: 383, endPoint y: 121, distance: 23.1
click at [383, 121] on div at bounding box center [377, 120] width 35 height 7
click at [363, 156] on input "Output Format" at bounding box center [426, 155] width 198 height 7
type input "Text"
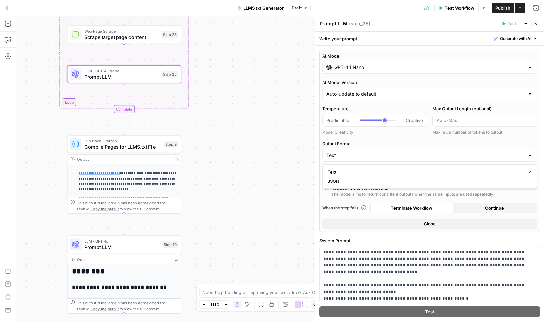
click at [371, 143] on label "Output Format" at bounding box center [429, 143] width 215 height 7
click at [371, 152] on input "Text" at bounding box center [426, 155] width 198 height 7
type input "Text"
click at [125, 148] on span "Compile Pages for LLMS.txt File" at bounding box center [123, 146] width 77 height 7
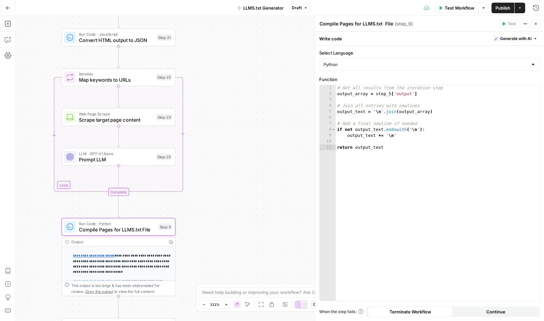
drag, startPoint x: 257, startPoint y: 60, endPoint x: 251, endPoint y: 128, distance: 68.6
click at [251, 128] on div "**********" at bounding box center [280, 168] width 528 height 305
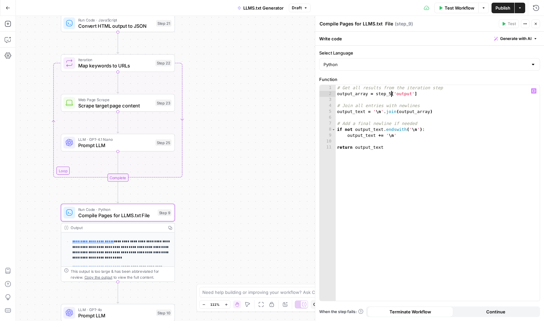
click at [390, 95] on div "# Get all results from the iteration step output_array = step_5 [ 'output' ] # …" at bounding box center [438, 198] width 204 height 227
click at [400, 109] on div "# Get all results from the iteration step output_array = step_22 [ 'output' ] #…" at bounding box center [438, 198] width 204 height 227
click at [366, 160] on div "# Get all results from the iteration step output_array = step_22 [ 'output' ] #…" at bounding box center [438, 198] width 204 height 227
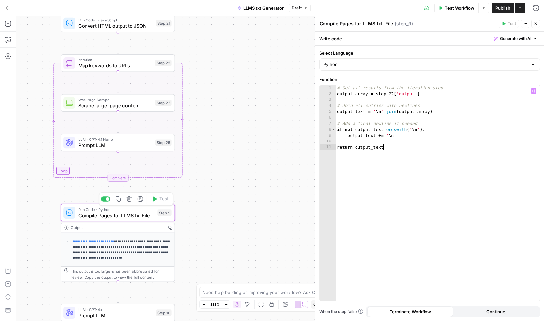
type textarea "**********"
click at [125, 213] on span "Compile Pages for LLMS.txt File" at bounding box center [116, 214] width 77 height 7
click at [116, 143] on span "Prompt LLM" at bounding box center [115, 144] width 74 height 7
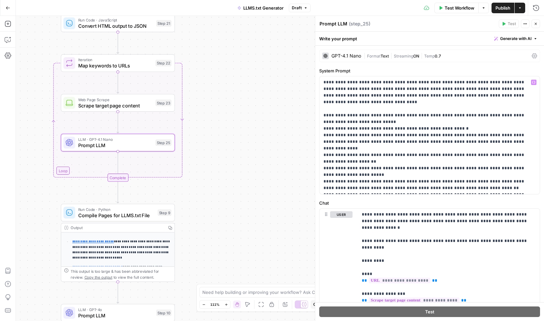
scroll to position [0, 0]
click at [463, 59] on div "GPT-4.1 Nano | Format Text | Streaming ON | Temp 0.7" at bounding box center [429, 55] width 221 height 13
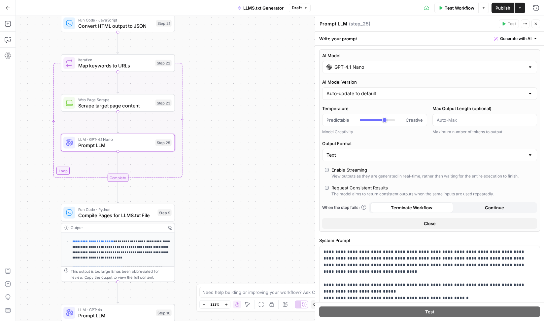
click at [348, 159] on div "Text" at bounding box center [429, 155] width 215 height 13
click at [344, 179] on span "JSON" at bounding box center [428, 180] width 201 height 7
type input "JSON"
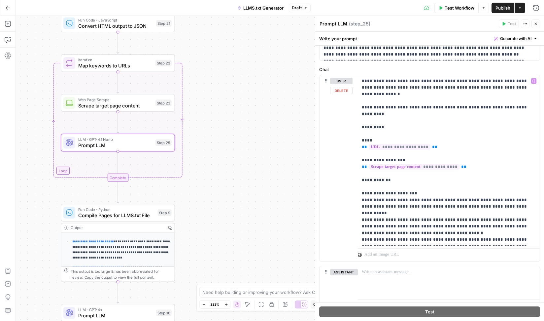
scroll to position [366, 0]
click at [362, 82] on p "**********" at bounding box center [449, 160] width 174 height 165
drag, startPoint x: 374, startPoint y: 129, endPoint x: 361, endPoint y: 78, distance: 52.8
click at [361, 78] on div "**********" at bounding box center [449, 161] width 182 height 170
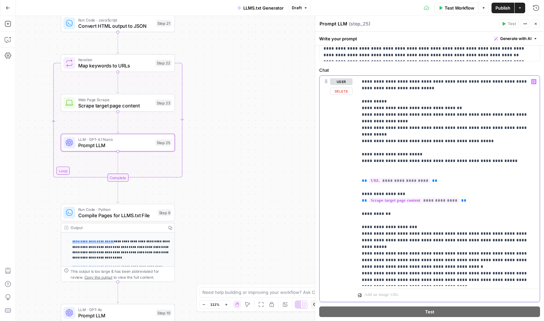
drag, startPoint x: 474, startPoint y: 196, endPoint x: 360, endPoint y: 191, distance: 114.4
click at [360, 191] on div "**********" at bounding box center [449, 181] width 182 height 210
click at [362, 149] on p "**********" at bounding box center [449, 180] width 174 height 205
drag, startPoint x: 358, startPoint y: 146, endPoint x: 425, endPoint y: 149, distance: 67.4
click at [425, 149] on div "**********" at bounding box center [449, 181] width 182 height 210
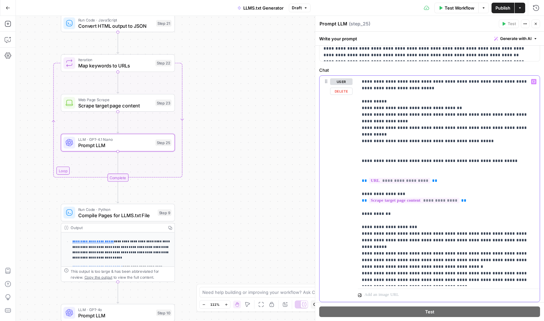
click at [421, 155] on p "**********" at bounding box center [449, 180] width 174 height 205
drag, startPoint x: 503, startPoint y: 154, endPoint x: 363, endPoint y: 145, distance: 140.6
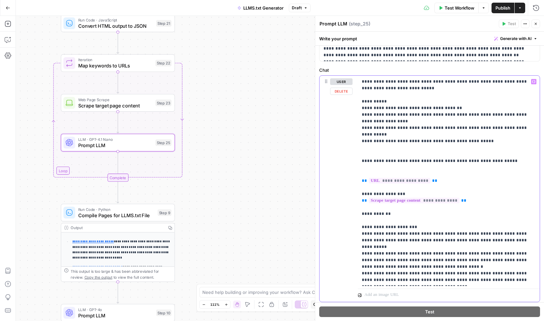
click at [363, 145] on p "**********" at bounding box center [449, 180] width 174 height 205
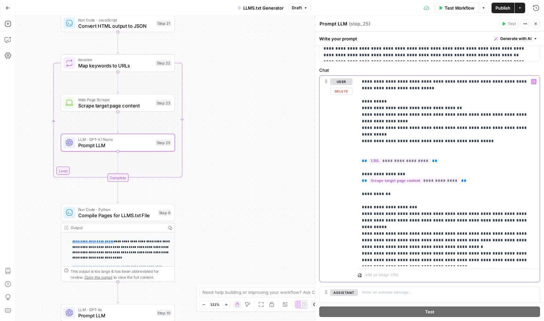
click at [370, 149] on p "**********" at bounding box center [449, 170] width 174 height 185
drag, startPoint x: 412, startPoint y: 147, endPoint x: 367, endPoint y: 148, distance: 44.6
click at [367, 148] on p "**********" at bounding box center [449, 170] width 174 height 185
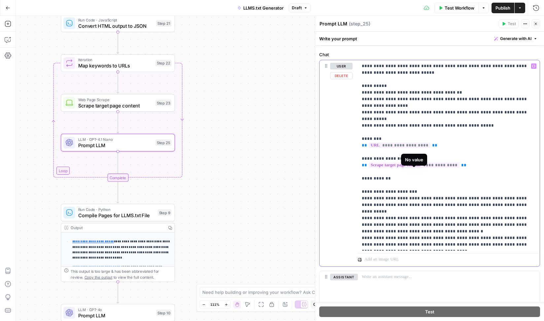
scroll to position [386, 0]
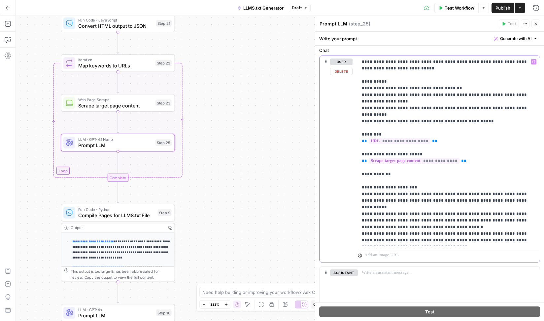
click at [389, 193] on p "**********" at bounding box center [449, 150] width 174 height 185
drag, startPoint x: 360, startPoint y: 168, endPoint x: 447, endPoint y: 241, distance: 113.4
click at [447, 241] on div "**********" at bounding box center [449, 151] width 182 height 190
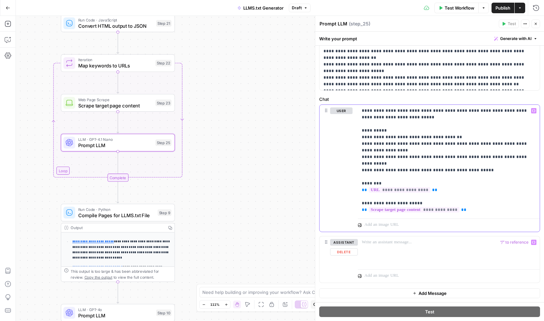
scroll to position [337, 0]
click at [384, 152] on p "**********" at bounding box center [449, 160] width 174 height 106
click at [432, 154] on p "**********" at bounding box center [449, 160] width 174 height 106
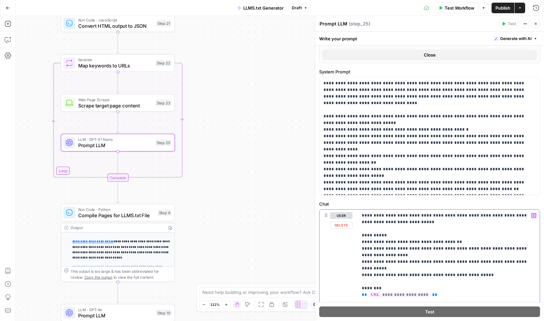
scroll to position [230, 0]
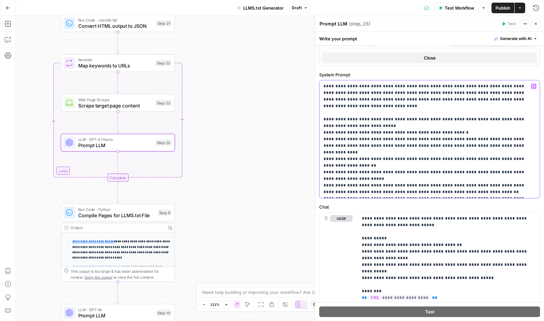
click at [369, 87] on p "**********" at bounding box center [430, 139] width 212 height 112
click at [372, 86] on p "**********" at bounding box center [430, 139] width 212 height 112
click at [394, 85] on p "**********" at bounding box center [430, 139] width 212 height 112
drag, startPoint x: 395, startPoint y: 86, endPoint x: 438, endPoint y: 87, distance: 43.6
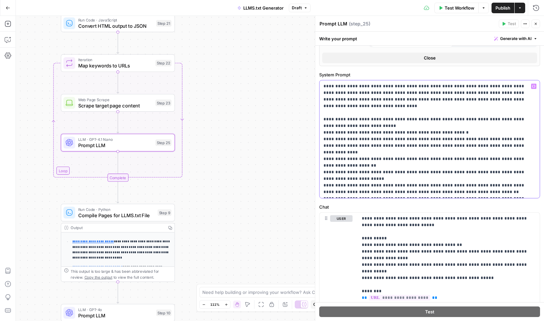
click at [438, 87] on p "**********" at bounding box center [430, 139] width 212 height 112
drag, startPoint x: 488, startPoint y: 86, endPoint x: 538, endPoint y: 87, distance: 49.9
click at [539, 87] on div "**********" at bounding box center [430, 139] width 220 height 118
drag, startPoint x: 489, startPoint y: 86, endPoint x: 539, endPoint y: 88, distance: 50.9
click at [539, 88] on div "**********" at bounding box center [430, 139] width 220 height 118
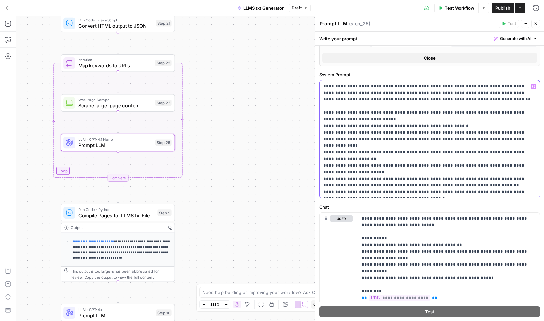
click at [514, 93] on p "**********" at bounding box center [430, 139] width 212 height 112
click at [445, 100] on p "**********" at bounding box center [430, 139] width 212 height 112
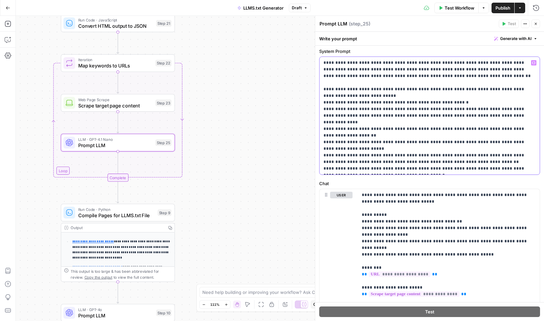
scroll to position [252, 0]
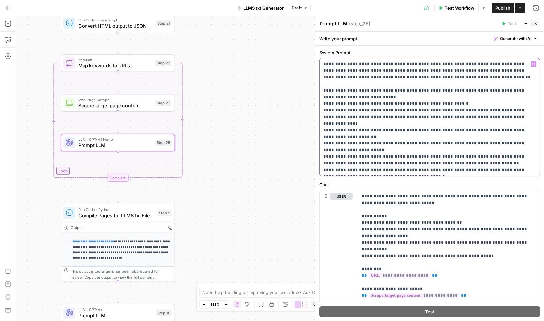
drag, startPoint x: 329, startPoint y: 103, endPoint x: 321, endPoint y: 103, distance: 8.3
click at [321, 103] on div "**********" at bounding box center [430, 117] width 220 height 118
click at [349, 98] on p "**********" at bounding box center [430, 117] width 212 height 112
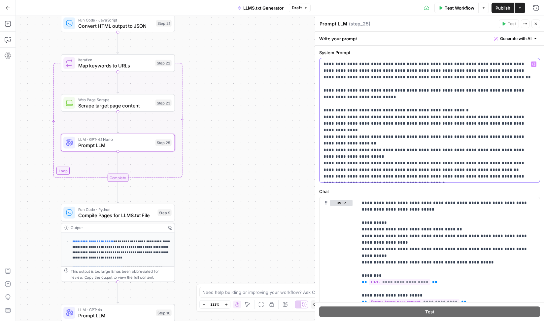
drag, startPoint x: 329, startPoint y: 109, endPoint x: 317, endPoint y: 109, distance: 12.2
click at [317, 109] on div "**********" at bounding box center [429, 168] width 229 height 305
drag, startPoint x: 327, startPoint y: 110, endPoint x: 323, endPoint y: 110, distance: 4.0
click at [323, 110] on div "**********" at bounding box center [430, 120] width 220 height 124
copy p "**"
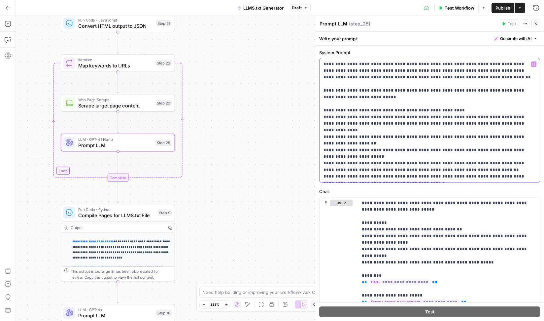
drag, startPoint x: 330, startPoint y: 116, endPoint x: 323, endPoint y: 116, distance: 6.6
click at [323, 116] on div "**********" at bounding box center [430, 120] width 220 height 124
drag, startPoint x: 330, startPoint y: 130, endPoint x: 322, endPoint y: 130, distance: 8.3
click at [322, 130] on div "**********" at bounding box center [430, 120] width 220 height 124
click at [329, 142] on p "**********" at bounding box center [430, 120] width 212 height 119
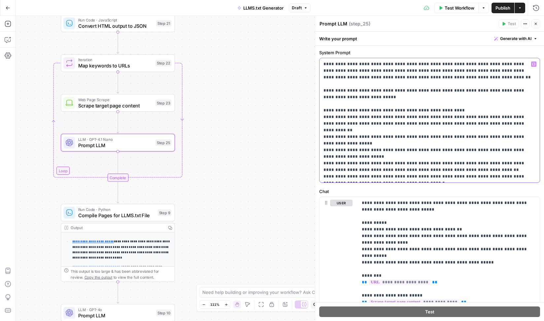
drag, startPoint x: 330, startPoint y: 143, endPoint x: 319, endPoint y: 143, distance: 10.2
click at [320, 143] on div "**********" at bounding box center [430, 120] width 220 height 124
drag, startPoint x: 329, startPoint y: 156, endPoint x: 321, endPoint y: 156, distance: 7.9
click at [321, 156] on div "**********" at bounding box center [430, 120] width 220 height 124
drag, startPoint x: 330, startPoint y: 170, endPoint x: 320, endPoint y: 170, distance: 10.9
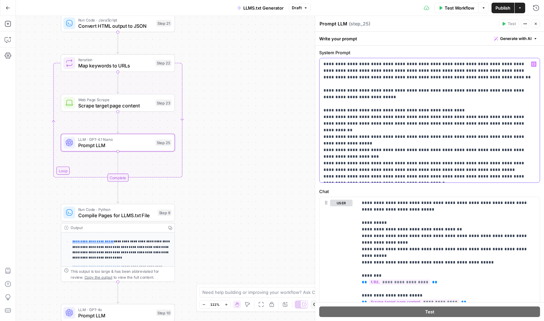
click at [320, 170] on div "**********" at bounding box center [430, 120] width 220 height 124
click at [372, 160] on p "**********" at bounding box center [430, 120] width 212 height 119
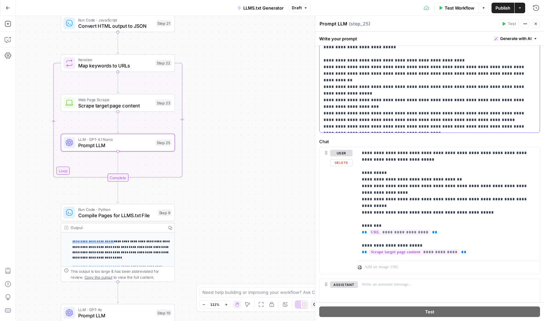
scroll to position [307, 0]
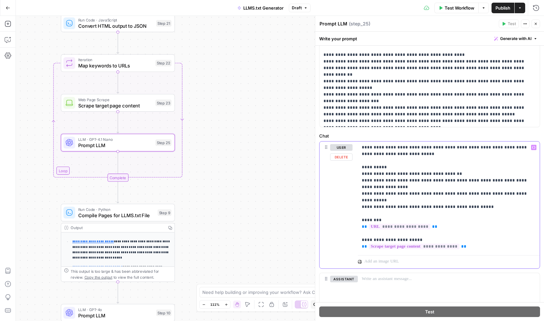
click at [454, 149] on p "**********" at bounding box center [449, 197] width 174 height 106
click at [367, 215] on p "**********" at bounding box center [449, 197] width 174 height 106
click at [444, 156] on p "**********" at bounding box center [449, 197] width 174 height 106
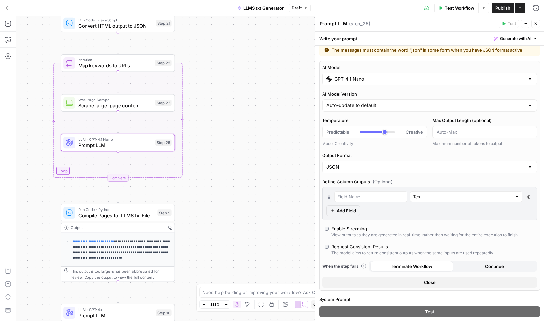
scroll to position [6, 0]
click at [357, 197] on input "text" at bounding box center [370, 196] width 67 height 7
click at [413, 194] on input "Text" at bounding box center [462, 196] width 99 height 7
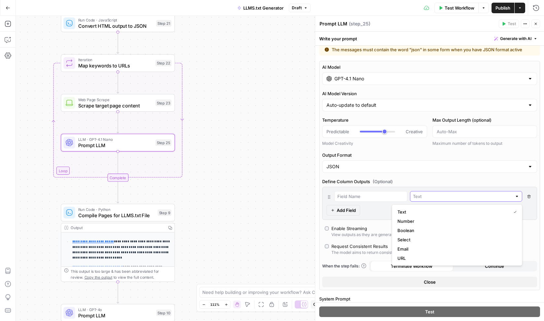
click at [413, 194] on input "text" at bounding box center [462, 196] width 99 height 7
click at [365, 194] on input "text" at bounding box center [370, 196] width 67 height 7
type input "Text"
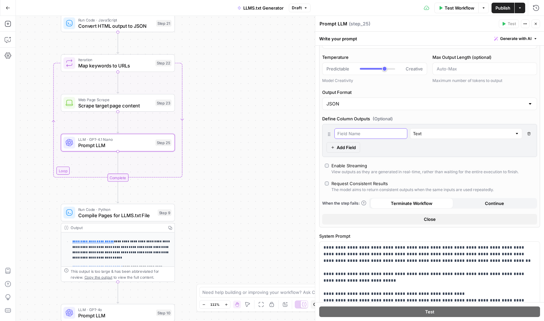
scroll to position [67, 0]
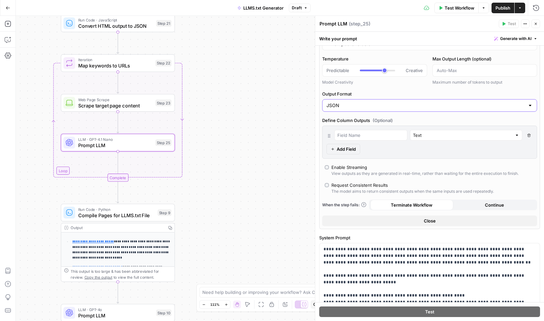
click at [342, 107] on input "JSON" at bounding box center [426, 105] width 198 height 7
click at [336, 119] on span "Text" at bounding box center [428, 122] width 201 height 7
type input "Text"
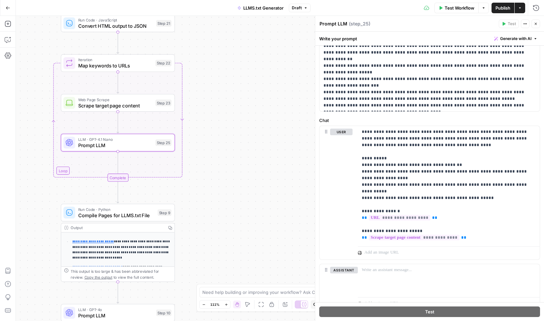
scroll to position [287, 0]
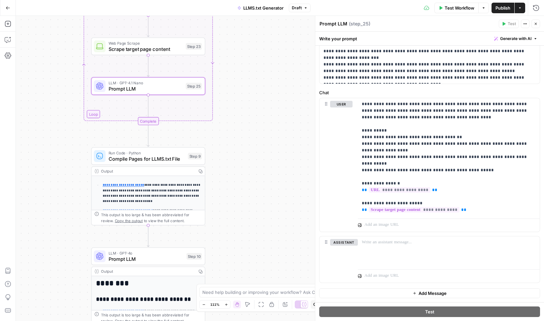
drag, startPoint x: 220, startPoint y: 237, endPoint x: 251, endPoint y: 180, distance: 64.1
click at [251, 180] on div "**********" at bounding box center [280, 168] width 528 height 305
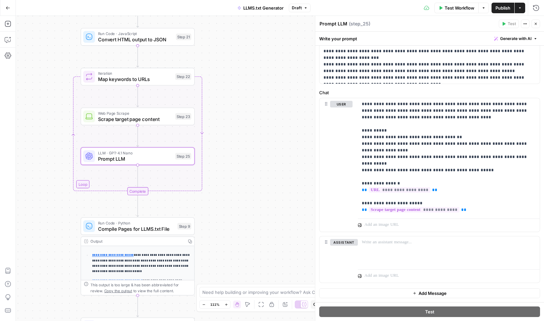
drag, startPoint x: 242, startPoint y: 69, endPoint x: 231, endPoint y: 139, distance: 70.8
click at [231, 139] on div "**********" at bounding box center [280, 168] width 528 height 305
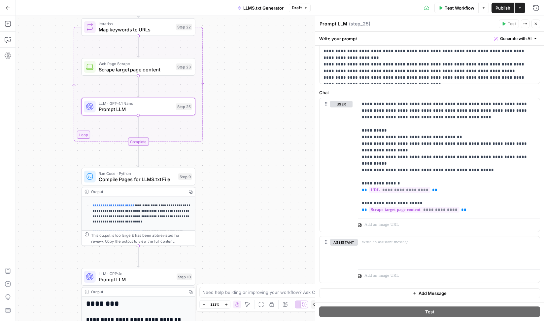
drag, startPoint x: 233, startPoint y: 232, endPoint x: 233, endPoint y: 182, distance: 49.5
click at [233, 182] on div "**********" at bounding box center [280, 168] width 528 height 305
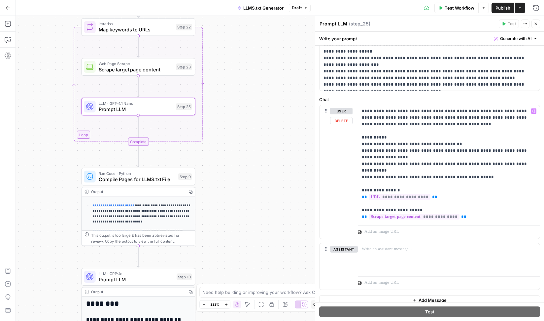
scroll to position [275, 0]
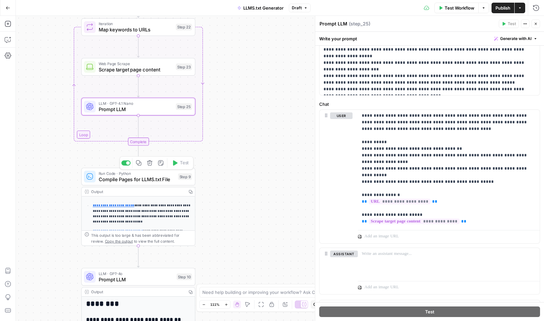
click at [129, 182] on span "Compile Pages for LLMS.txt File" at bounding box center [137, 178] width 77 height 7
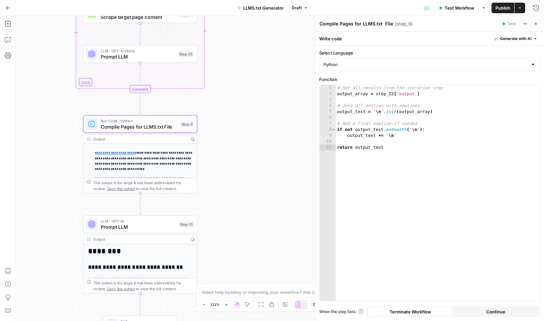
drag, startPoint x: 224, startPoint y: 224, endPoint x: 226, endPoint y: 171, distance: 52.5
click at [226, 171] on div "**********" at bounding box center [280, 168] width 528 height 305
click at [123, 226] on span "Prompt LLM" at bounding box center [138, 226] width 75 height 7
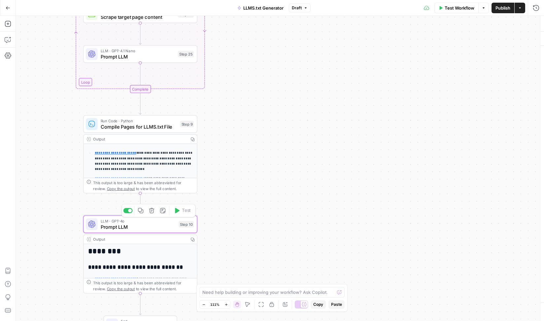
type textarea "Prompt LLM"
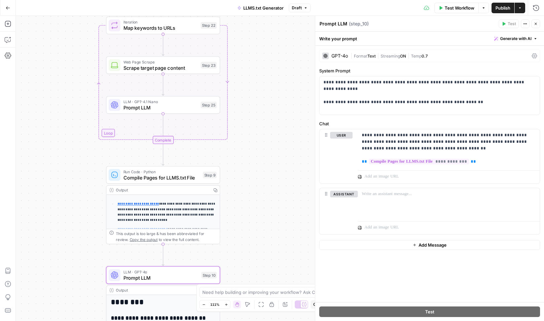
drag, startPoint x: 211, startPoint y: 113, endPoint x: 234, endPoint y: 163, distance: 55.7
click at [234, 163] on div "**********" at bounding box center [280, 168] width 528 height 305
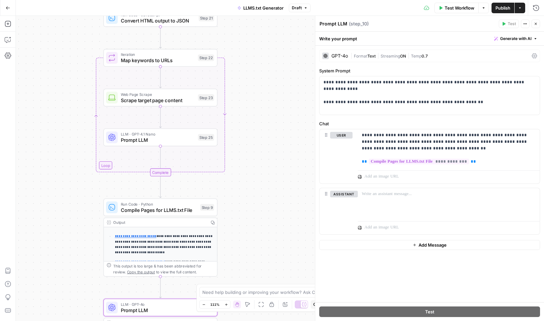
drag, startPoint x: 253, startPoint y: 111, endPoint x: 250, endPoint y: 143, distance: 32.5
click at [250, 143] on div "**********" at bounding box center [280, 168] width 528 height 305
click at [164, 138] on span "Prompt LLM" at bounding box center [158, 139] width 74 height 7
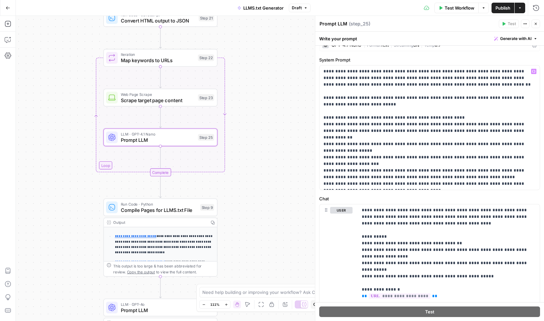
scroll to position [0, 0]
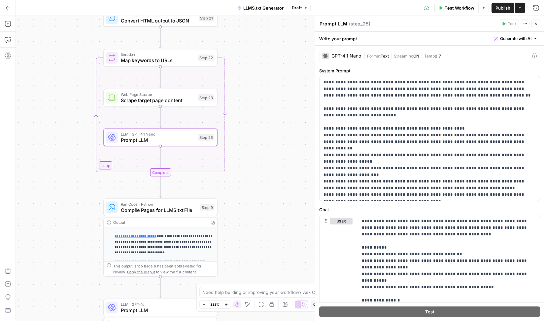
click at [454, 57] on div "| Format Text | Streaming ON | Temp 0.7" at bounding box center [446, 56] width 165 height 6
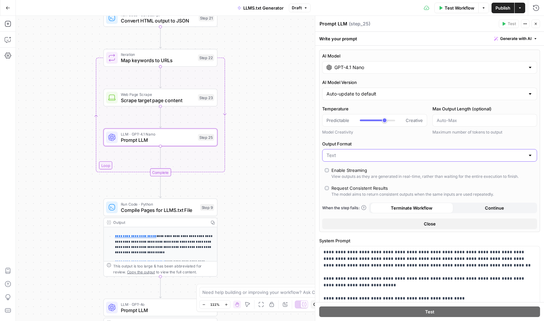
click at [361, 156] on input "Output Format" at bounding box center [426, 155] width 198 height 7
click at [345, 179] on span "JSON" at bounding box center [428, 181] width 201 height 7
type input "JSON"
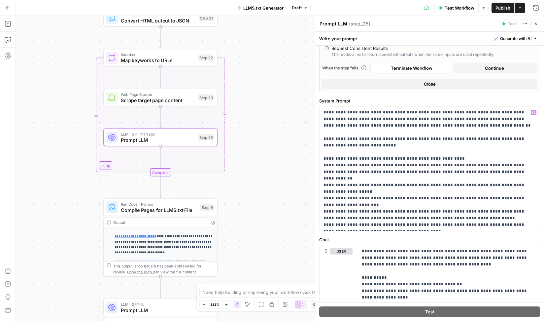
scroll to position [100, 0]
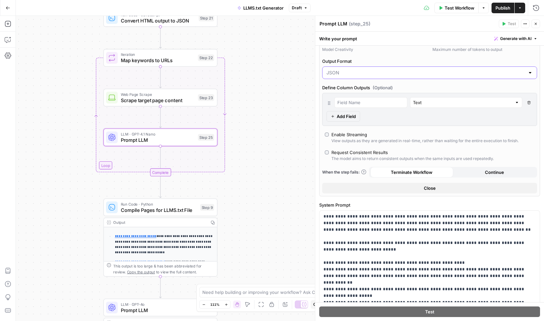
click at [358, 75] on input "Output Format" at bounding box center [426, 72] width 198 height 7
click at [340, 86] on span "Text" at bounding box center [428, 89] width 201 height 7
type input "Text"
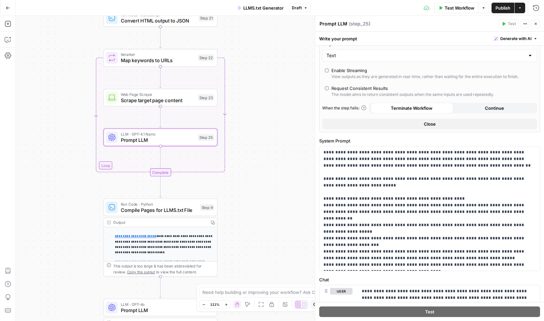
scroll to position [83, 0]
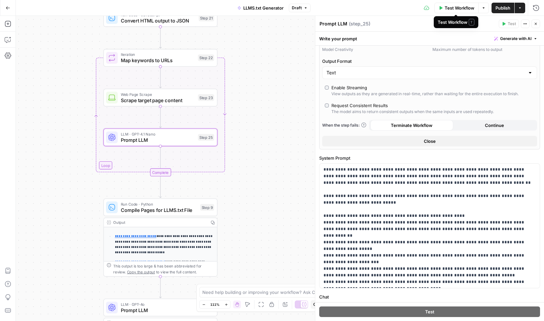
click at [459, 8] on span "Test Workflow" at bounding box center [460, 8] width 30 height 7
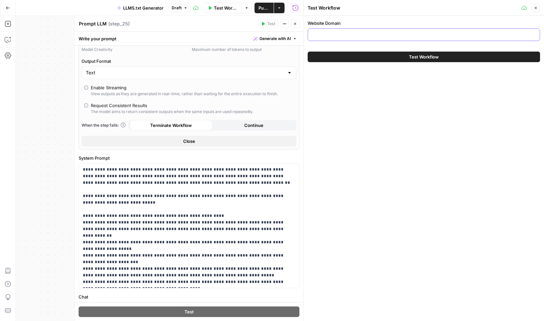
click at [375, 36] on input "Website Domain" at bounding box center [424, 34] width 224 height 7
type input "t"
type input "w"
type input "[DOMAIN_NAME]"
click at [401, 53] on button "Test Workflow" at bounding box center [424, 57] width 232 height 11
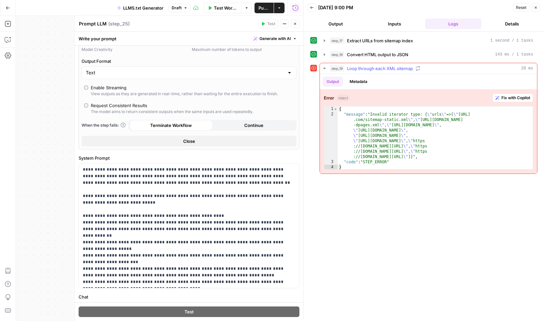
click at [506, 99] on span "Fix with Copilot" at bounding box center [516, 98] width 29 height 6
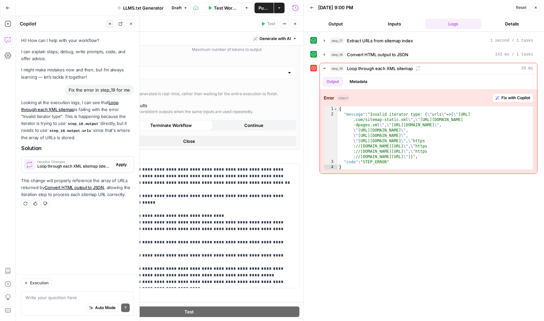
click at [125, 162] on span "Apply" at bounding box center [121, 164] width 11 height 6
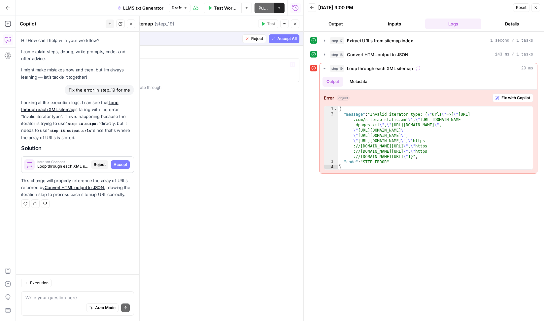
click at [278, 37] on span "Accept All" at bounding box center [286, 39] width 19 height 6
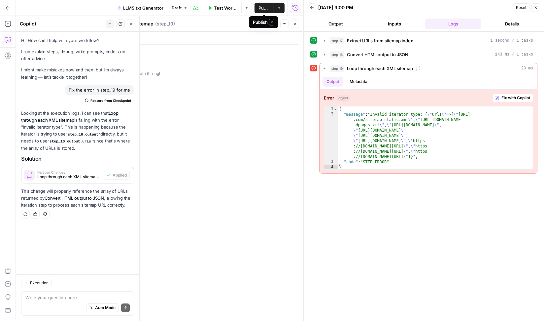
click at [222, 7] on span "Test Workflow" at bounding box center [226, 8] width 24 height 7
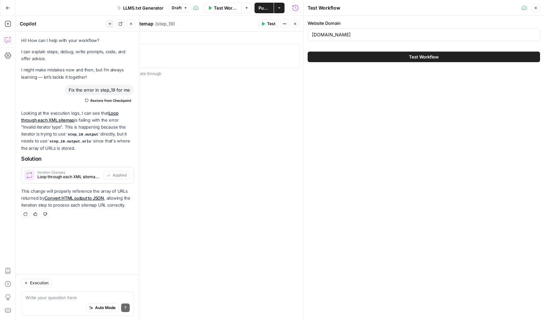
click at [413, 54] on span "Test Workflow" at bounding box center [424, 56] width 30 height 7
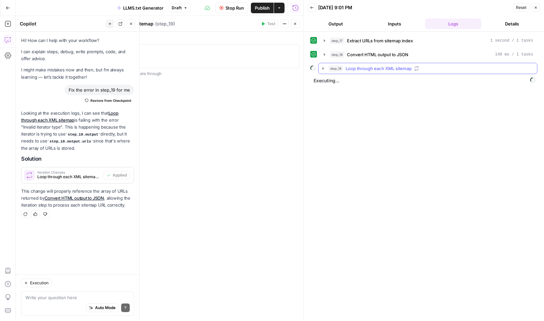
click at [323, 70] on icon "button" at bounding box center [323, 68] width 5 height 5
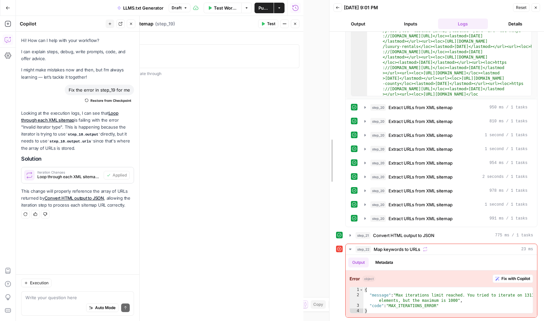
scroll to position [80, 0]
drag, startPoint x: 301, startPoint y: 54, endPoint x: 328, endPoint y: 55, distance: 26.5
click at [328, 55] on div at bounding box center [329, 160] width 7 height 321
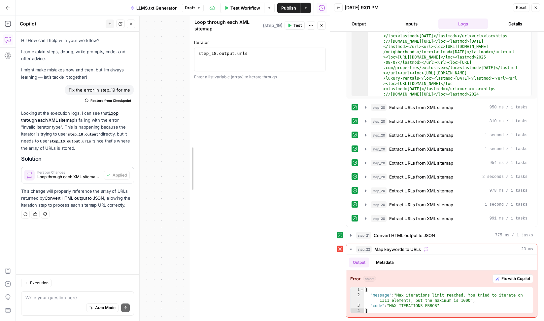
drag, startPoint x: 103, startPoint y: 85, endPoint x: 192, endPoint y: 83, distance: 89.2
click at [153, 108] on div "Workflow Set Inputs Inputs Web Page Scrape Extract URLs from sitemap index Step…" at bounding box center [173, 168] width 314 height 305
click at [131, 23] on icon "button" at bounding box center [131, 24] width 2 height 2
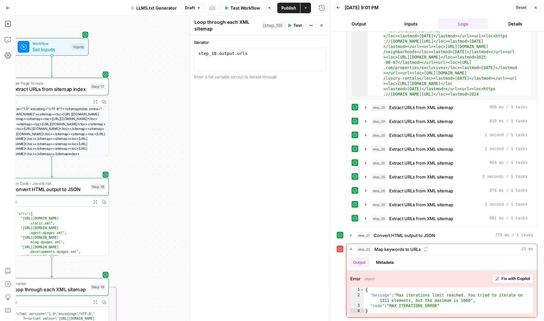
drag, startPoint x: 163, startPoint y: 99, endPoint x: 191, endPoint y: 97, distance: 28.2
click at [191, 97] on body "LP Production Workloads New Home Browse Your Data Usage Settings Recent Grids B…" at bounding box center [272, 160] width 544 height 321
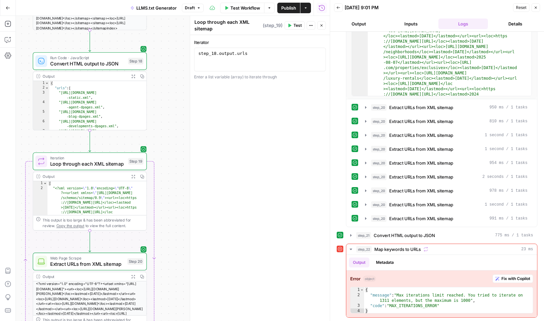
drag, startPoint x: 137, startPoint y: 184, endPoint x: 178, endPoint y: 53, distance: 136.4
click at [178, 53] on div "Workflow Set Inputs Inputs Web Page Scrape Extract URLs from sitemap index Step…" at bounding box center [173, 168] width 314 height 305
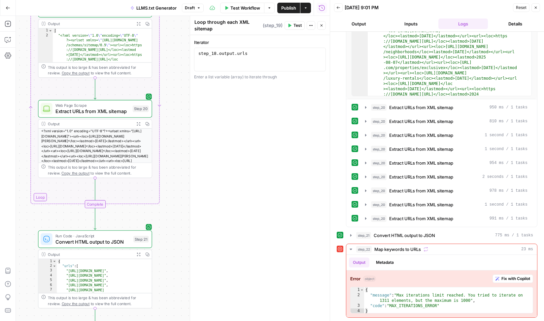
drag, startPoint x: 171, startPoint y: 199, endPoint x: 173, endPoint y: 52, distance: 147.9
click at [173, 52] on div "Workflow Set Inputs Inputs Web Page Scrape Extract URLs from sitemap index Step…" at bounding box center [173, 168] width 314 height 305
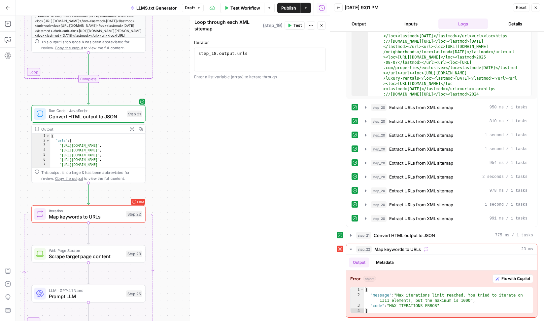
drag, startPoint x: 165, startPoint y: 175, endPoint x: 159, endPoint y: 50, distance: 125.6
click at [159, 50] on div "Workflow Set Inputs Inputs Web Page Scrape Extract URLs from sitemap index Step…" at bounding box center [173, 168] width 314 height 305
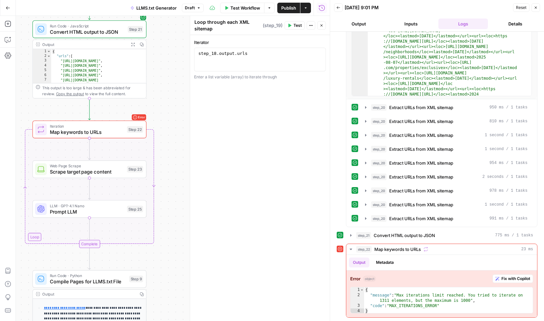
drag, startPoint x: 157, startPoint y: 202, endPoint x: 159, endPoint y: 118, distance: 84.2
click at [159, 118] on div "Workflow Set Inputs Inputs Web Page Scrape Extract URLs from sitemap index Step…" at bounding box center [173, 168] width 314 height 305
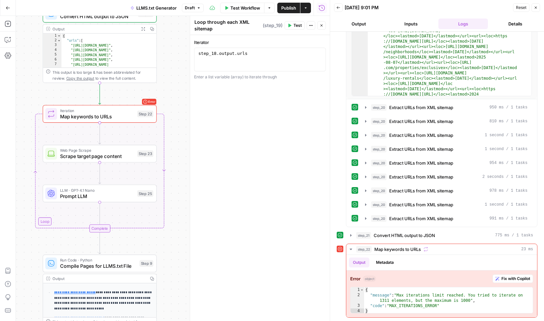
drag, startPoint x: 168, startPoint y: 256, endPoint x: 178, endPoint y: 240, distance: 18.4
click at [178, 240] on div "Workflow Set Inputs Inputs Web Page Scrape Extract URLs from sitemap index Step…" at bounding box center [173, 168] width 314 height 305
click at [322, 25] on icon "button" at bounding box center [322, 25] width 4 height 4
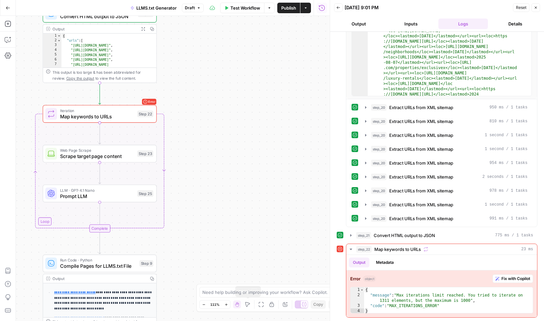
click at [248, 304] on icon "button" at bounding box center [247, 304] width 5 height 5
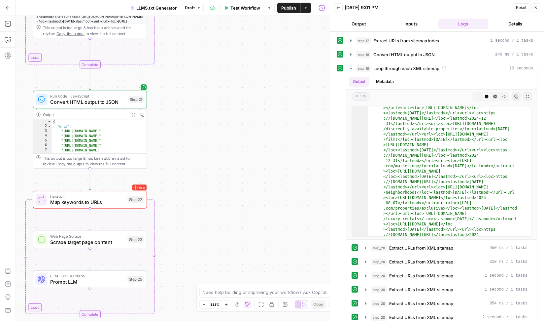
scroll to position [80, 0]
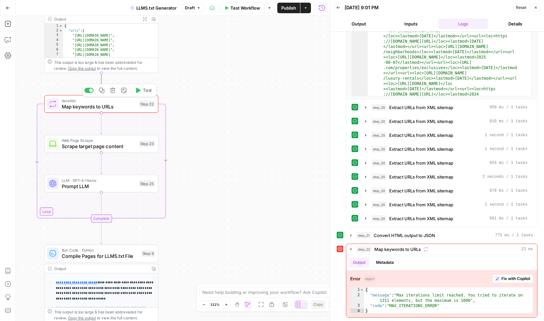
click at [106, 104] on span "Map keywords to URLs" at bounding box center [99, 106] width 74 height 7
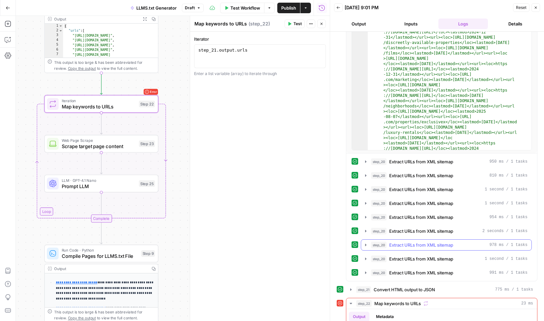
scroll to position [84, 0]
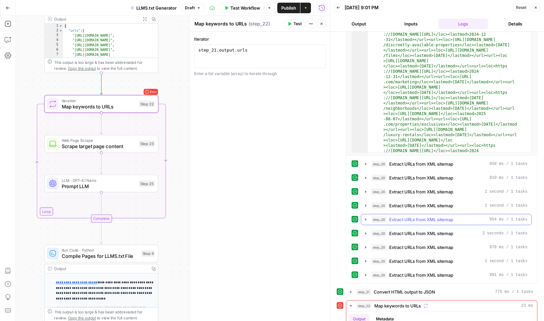
click at [366, 218] on icon "button" at bounding box center [365, 219] width 5 height 5
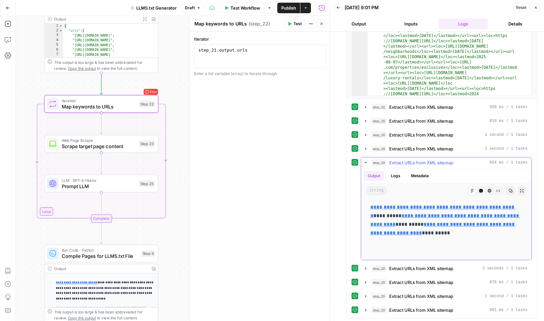
scroll to position [141, 0]
click at [395, 173] on button "Logs" at bounding box center [395, 175] width 17 height 10
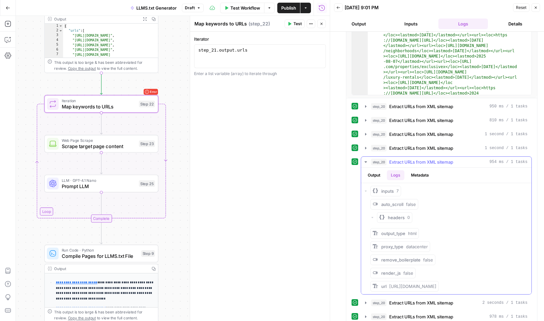
click at [423, 173] on button "Metadata" at bounding box center [420, 175] width 26 height 10
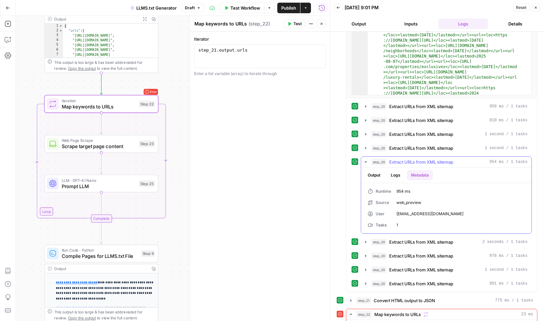
click at [371, 175] on button "Output" at bounding box center [374, 175] width 20 height 10
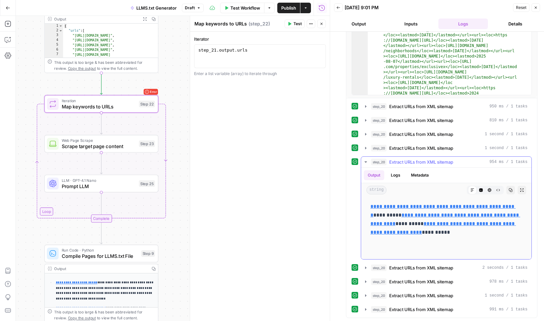
click at [482, 190] on icon "button" at bounding box center [481, 190] width 4 height 4
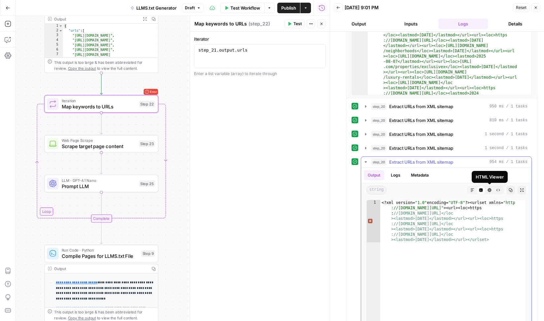
click at [492, 190] on button "HTML Viewer" at bounding box center [489, 190] width 9 height 9
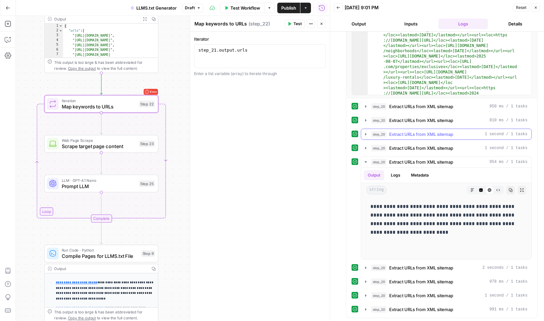
click at [365, 134] on icon "button" at bounding box center [365, 133] width 5 height 5
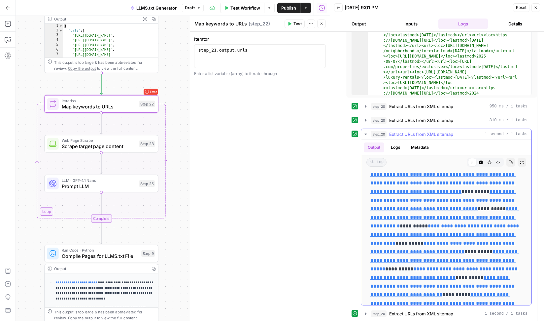
scroll to position [242, 0]
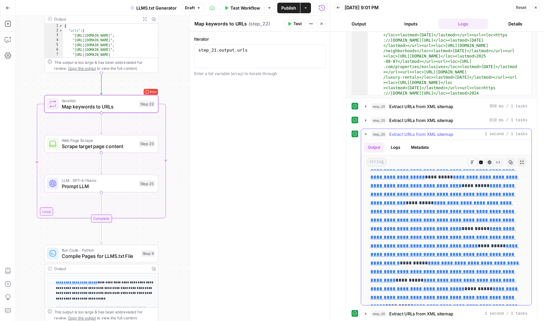
click at [365, 132] on icon "button" at bounding box center [365, 133] width 5 height 5
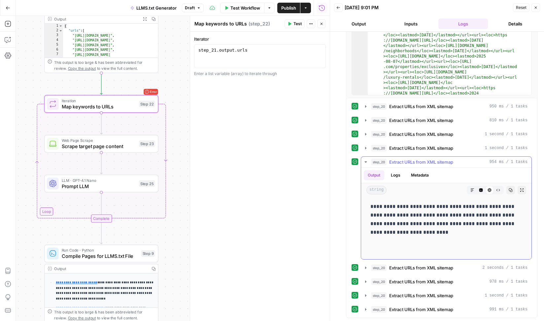
click at [365, 161] on icon "button" at bounding box center [365, 161] width 5 height 5
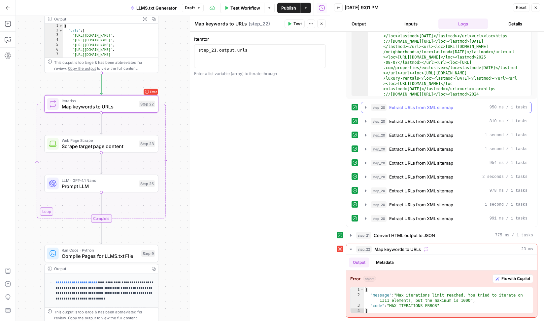
click at [367, 106] on icon "button" at bounding box center [365, 107] width 5 height 5
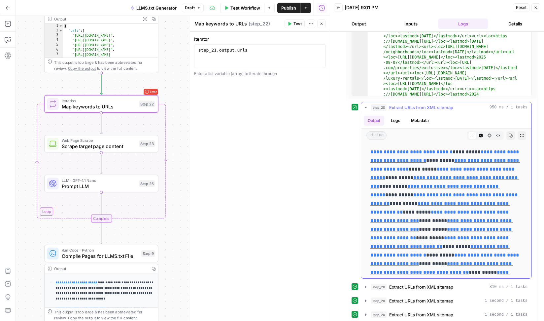
click at [505, 133] on div "string Markdown Code Editor HTML Viewer Raw Output Copy Expand Output" at bounding box center [446, 135] width 170 height 14
click at [498, 134] on icon "button" at bounding box center [498, 135] width 4 height 4
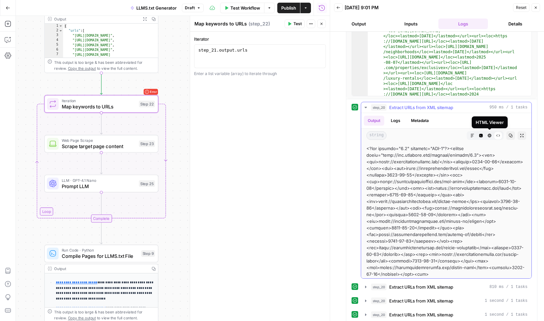
click at [491, 135] on icon "button" at bounding box center [490, 136] width 4 height 4
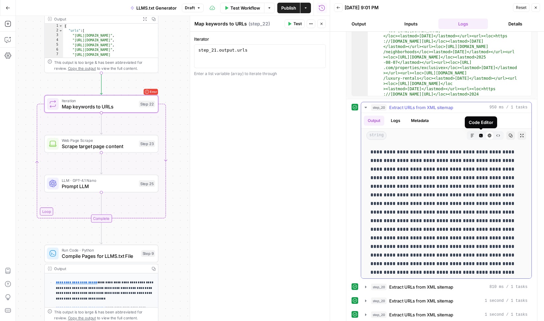
click at [481, 135] on icon "button" at bounding box center [481, 136] width 4 height 4
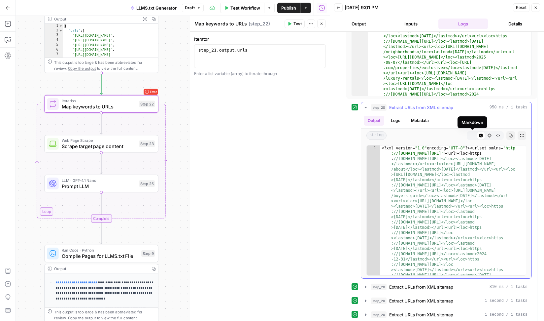
click at [474, 135] on icon "button" at bounding box center [472, 135] width 4 height 4
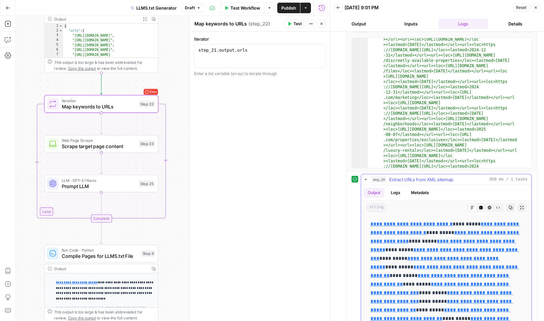
scroll to position [60, 0]
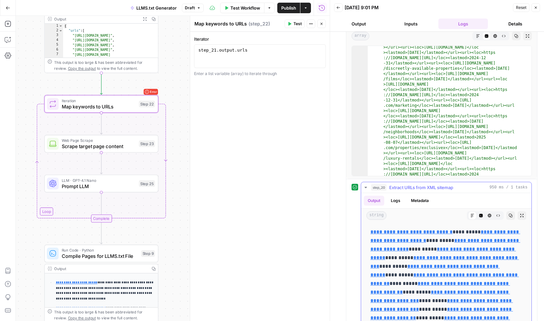
click at [365, 187] on icon "button" at bounding box center [366, 187] width 2 height 1
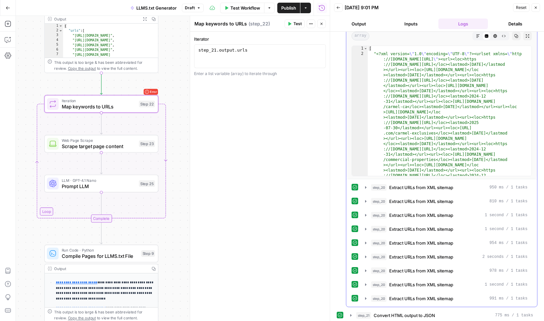
scroll to position [0, 0]
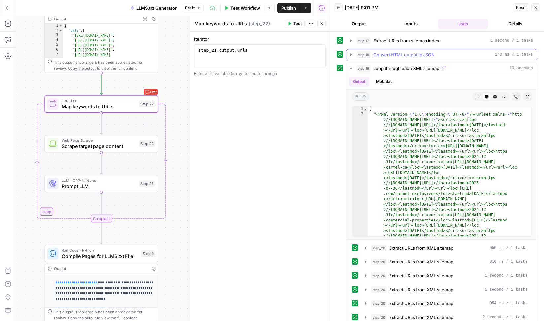
click at [350, 53] on icon "button" at bounding box center [350, 54] width 5 height 5
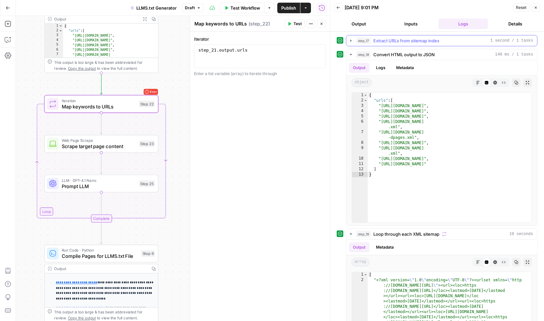
click at [352, 42] on icon "button" at bounding box center [350, 40] width 5 height 5
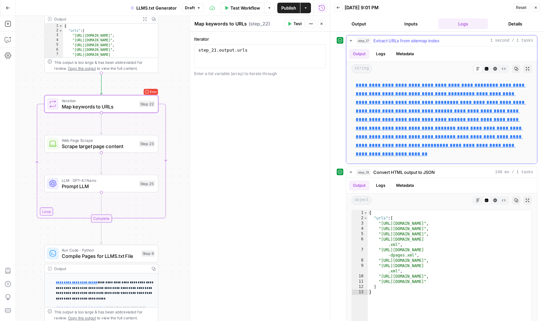
click at [352, 42] on icon "button" at bounding box center [350, 40] width 5 height 5
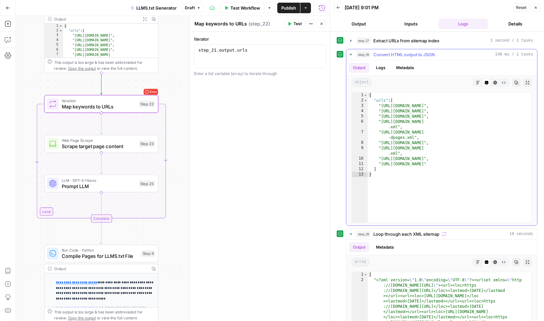
click at [351, 52] on icon "button" at bounding box center [350, 54] width 5 height 5
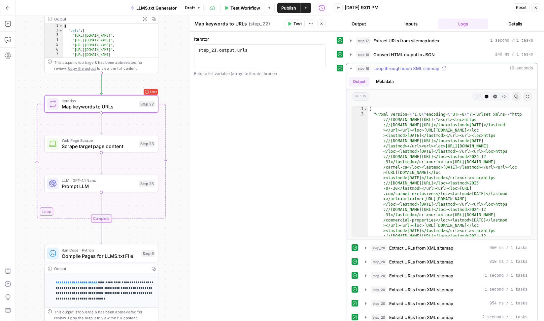
click at [351, 68] on icon "button" at bounding box center [351, 68] width 2 height 1
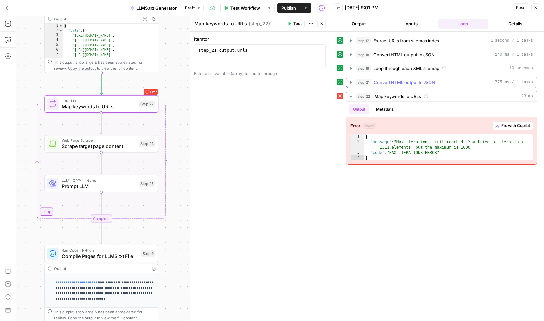
click at [350, 81] on icon "button" at bounding box center [350, 82] width 5 height 5
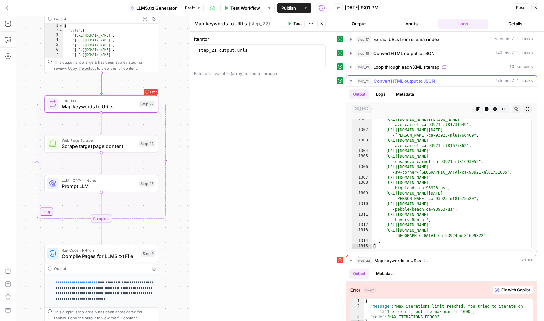
scroll to position [13, 0]
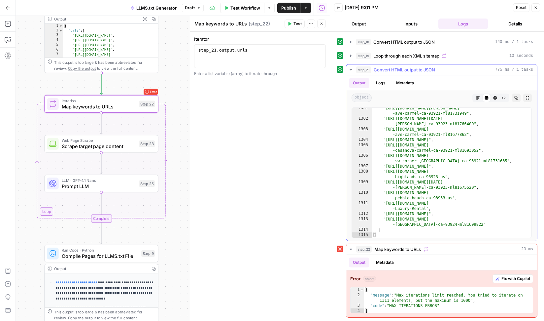
click at [352, 70] on icon "button" at bounding box center [351, 69] width 2 height 1
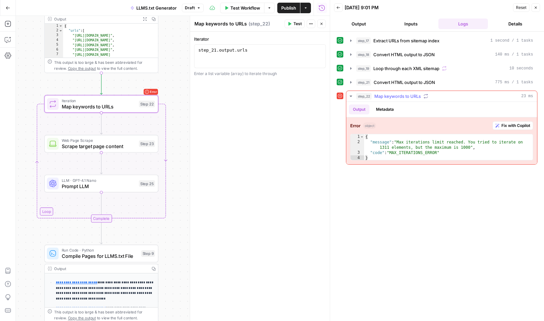
click at [351, 96] on icon "button" at bounding box center [351, 95] width 2 height 1
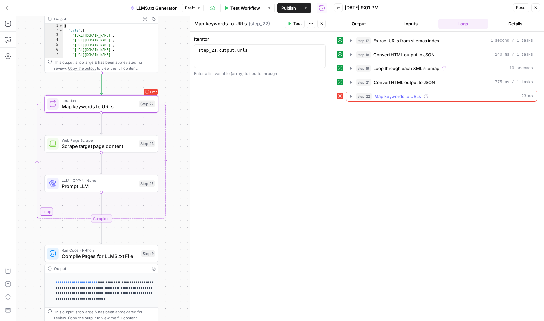
click at [351, 96] on icon "button" at bounding box center [350, 96] width 1 height 2
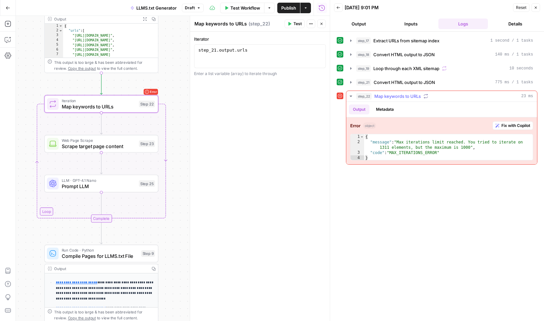
click at [382, 107] on button "Metadata" at bounding box center [385, 109] width 26 height 10
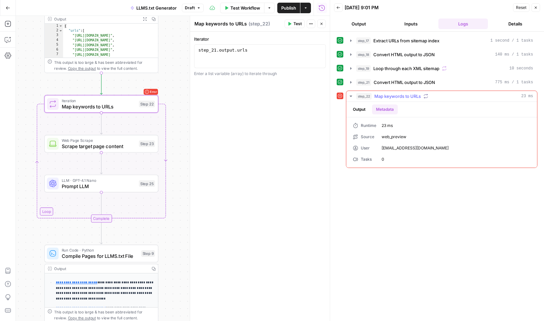
click at [364, 110] on button "Output" at bounding box center [359, 109] width 20 height 10
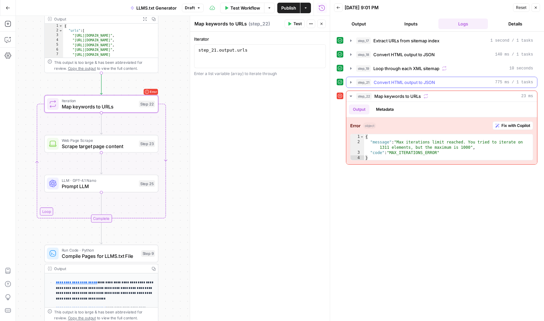
click at [352, 83] on icon "button" at bounding box center [350, 82] width 5 height 5
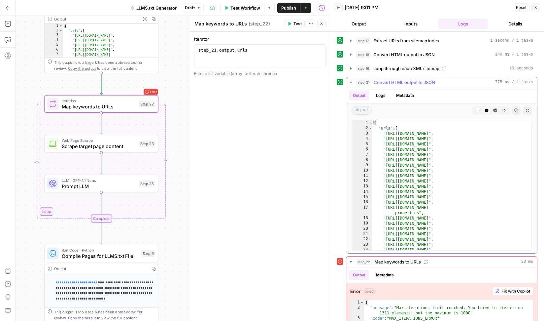
click at [352, 83] on icon "button" at bounding box center [350, 82] width 5 height 5
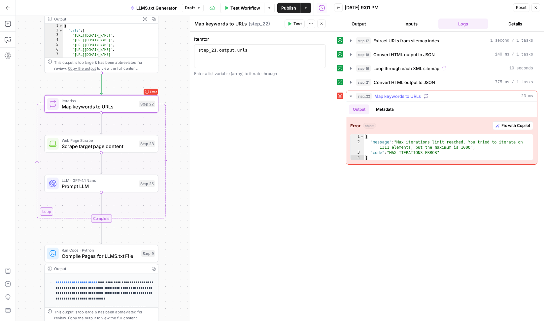
click at [352, 95] on icon "button" at bounding box center [350, 95] width 5 height 5
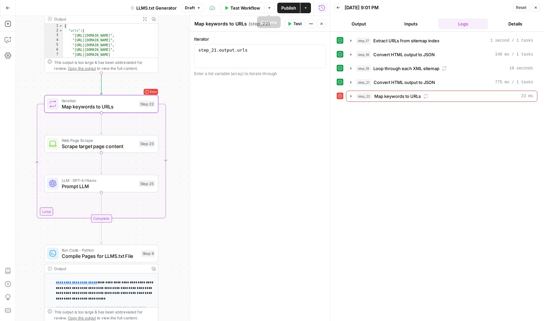
click at [241, 10] on span "Test Workflow" at bounding box center [245, 8] width 30 height 7
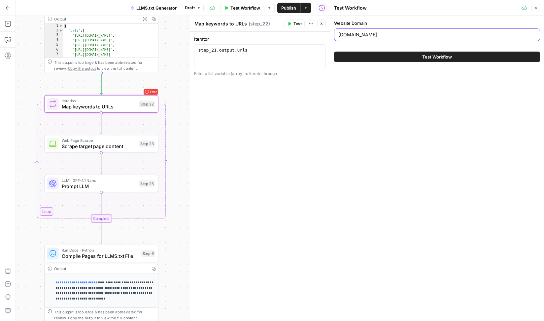
click at [359, 35] on input "[DOMAIN_NAME]" at bounding box center [436, 34] width 197 height 7
type input "robkotelsky.com"
click at [385, 54] on button "Test Workflow" at bounding box center [437, 57] width 206 height 11
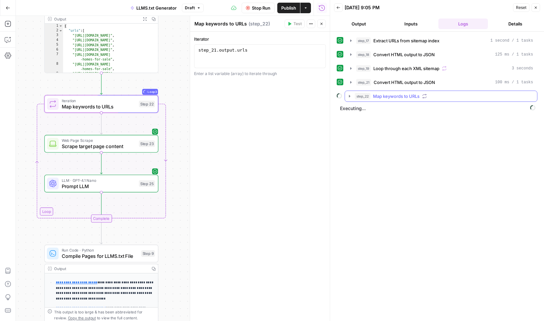
click at [349, 97] on icon "button" at bounding box center [349, 95] width 5 height 5
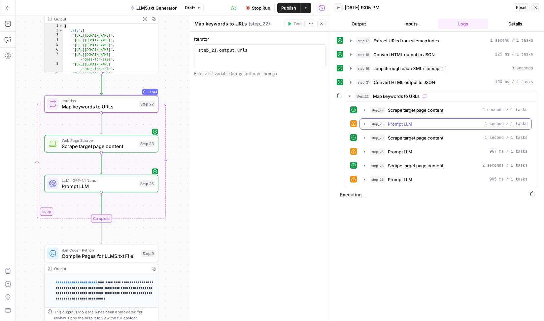
click at [364, 124] on icon "button" at bounding box center [364, 123] width 5 height 5
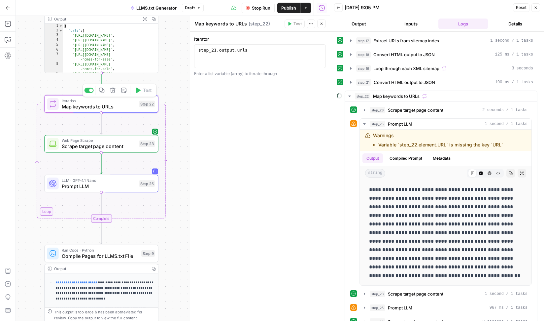
click at [102, 102] on span "Iteration" at bounding box center [99, 101] width 74 height 6
click at [364, 109] on icon "button" at bounding box center [364, 110] width 1 height 2
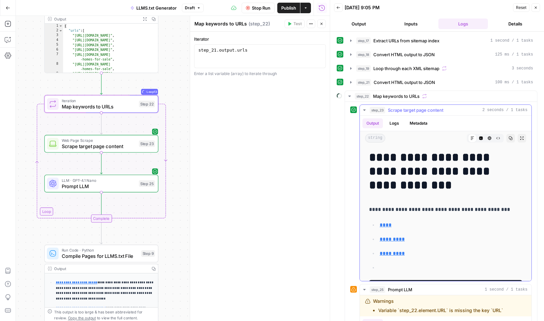
click at [420, 126] on button "Metadata" at bounding box center [419, 123] width 26 height 10
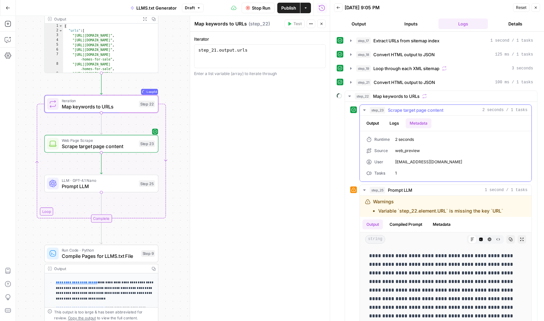
click at [393, 122] on button "Logs" at bounding box center [394, 123] width 17 height 10
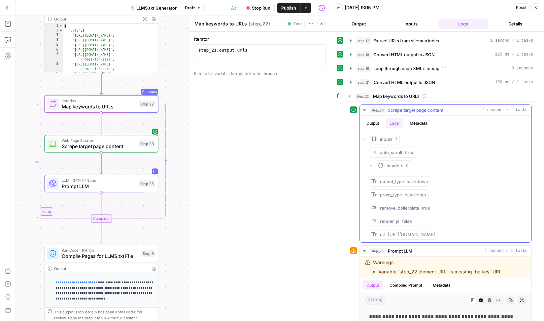
click at [374, 120] on button "Output" at bounding box center [373, 123] width 20 height 10
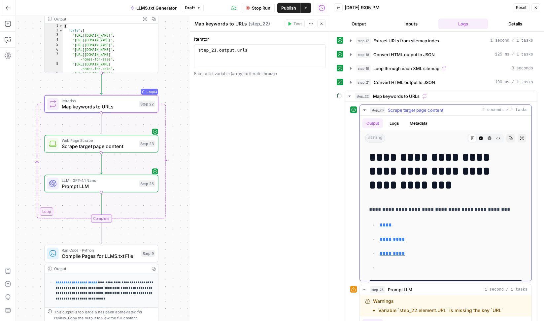
click at [364, 109] on icon "button" at bounding box center [364, 109] width 5 height 5
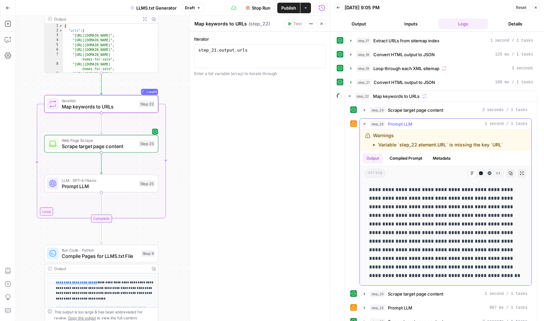
click at [407, 160] on button "Compiled Prompt" at bounding box center [406, 158] width 41 height 10
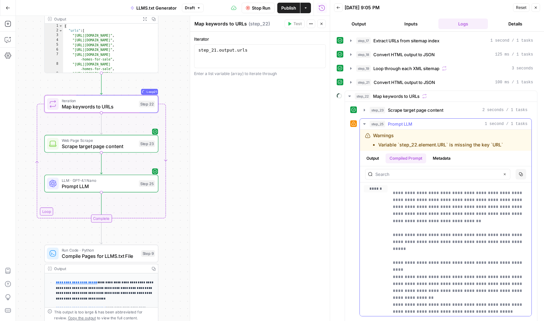
click at [364, 123] on icon "button" at bounding box center [364, 123] width 5 height 5
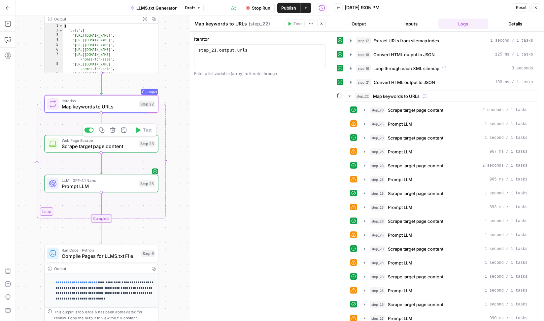
click at [105, 182] on span "LLM · GPT-4.1 Nano" at bounding box center [99, 180] width 74 height 6
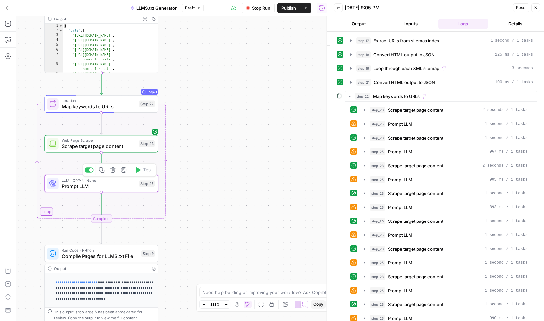
type textarea "Prompt LLM"
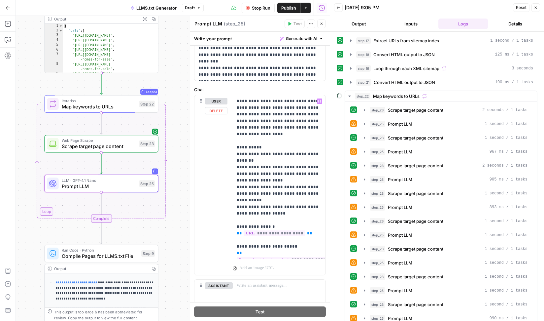
scroll to position [167, 0]
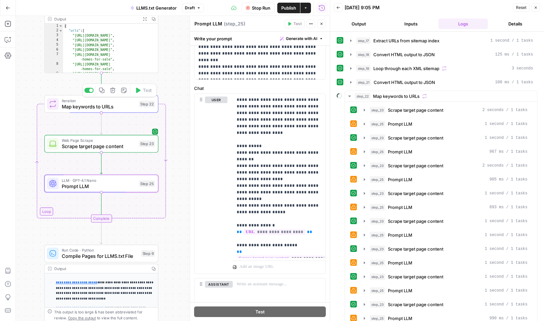
click at [89, 105] on span "Map keywords to URLs" at bounding box center [99, 106] width 74 height 7
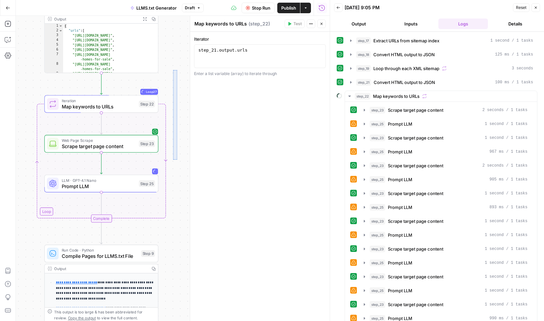
drag, startPoint x: 177, startPoint y: 70, endPoint x: 174, endPoint y: 139, distance: 69.1
click at [174, 139] on div "Workflow Set Inputs Inputs Web Page Scrape Extract URLs from sitemap index Step…" at bounding box center [173, 168] width 314 height 305
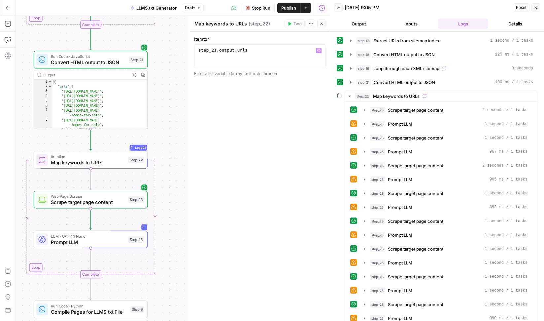
type textarea "**********"
click at [261, 51] on div "step_21 . output . urls" at bounding box center [260, 62] width 126 height 30
click at [319, 52] on icon "button" at bounding box center [318, 50] width 3 height 3
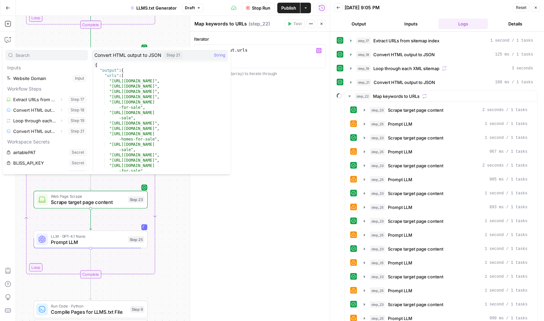
click at [270, 123] on div "**********" at bounding box center [260, 176] width 140 height 289
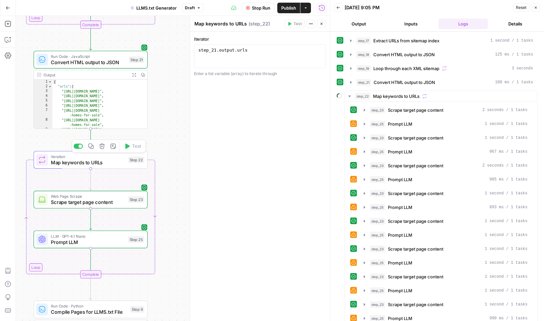
click at [115, 162] on span "Map keywords to URLs" at bounding box center [88, 161] width 74 height 7
click at [110, 195] on span "Web Page Scrape" at bounding box center [88, 196] width 74 height 6
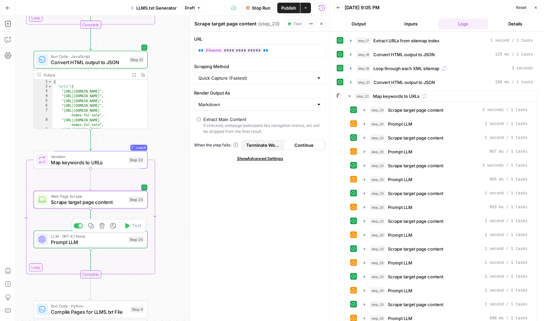
click at [96, 247] on div "LLM · GPT-4.1 Nano Prompt LLM Step 25 Copy step Delete step Add Note Test" at bounding box center [91, 238] width 114 height 17
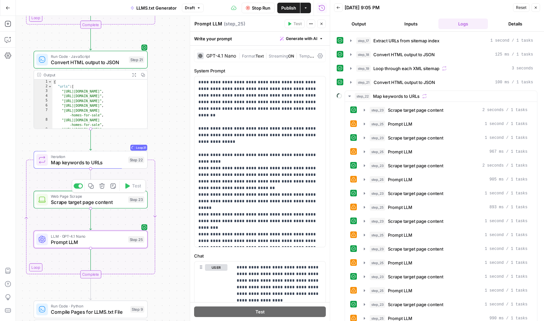
click at [99, 199] on span "Scrape target page content" at bounding box center [88, 201] width 74 height 7
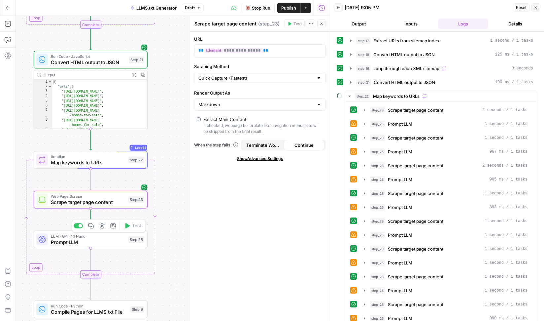
click at [102, 239] on span "Prompt LLM" at bounding box center [88, 241] width 74 height 7
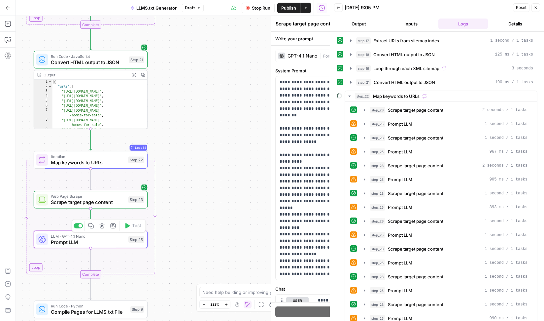
type textarea "Prompt LLM"
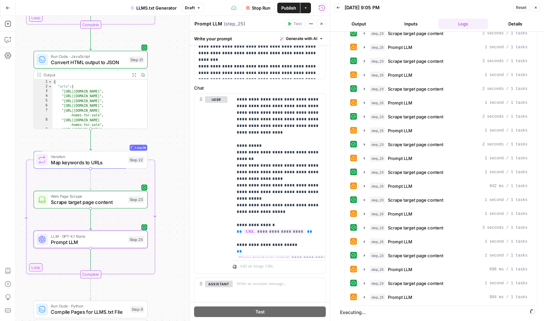
scroll to position [0, 0]
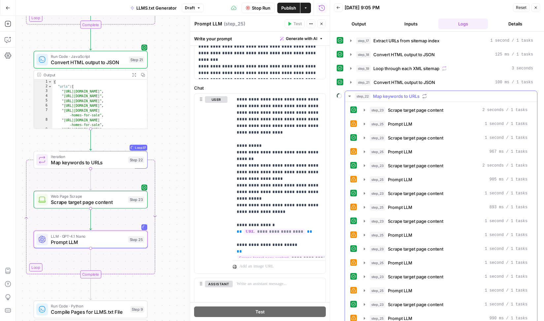
click at [351, 95] on icon "button" at bounding box center [349, 95] width 5 height 5
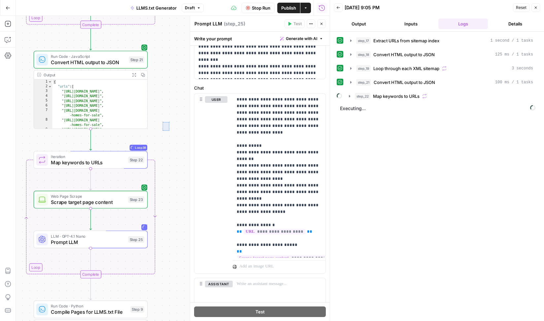
drag, startPoint x: 162, startPoint y: 122, endPoint x: 170, endPoint y: 131, distance: 12.2
click at [170, 131] on div "Workflow Set Inputs Inputs Web Page Scrape Extract URLs from sitemap index Step…" at bounding box center [173, 168] width 314 height 305
